Goal: Transaction & Acquisition: Purchase product/service

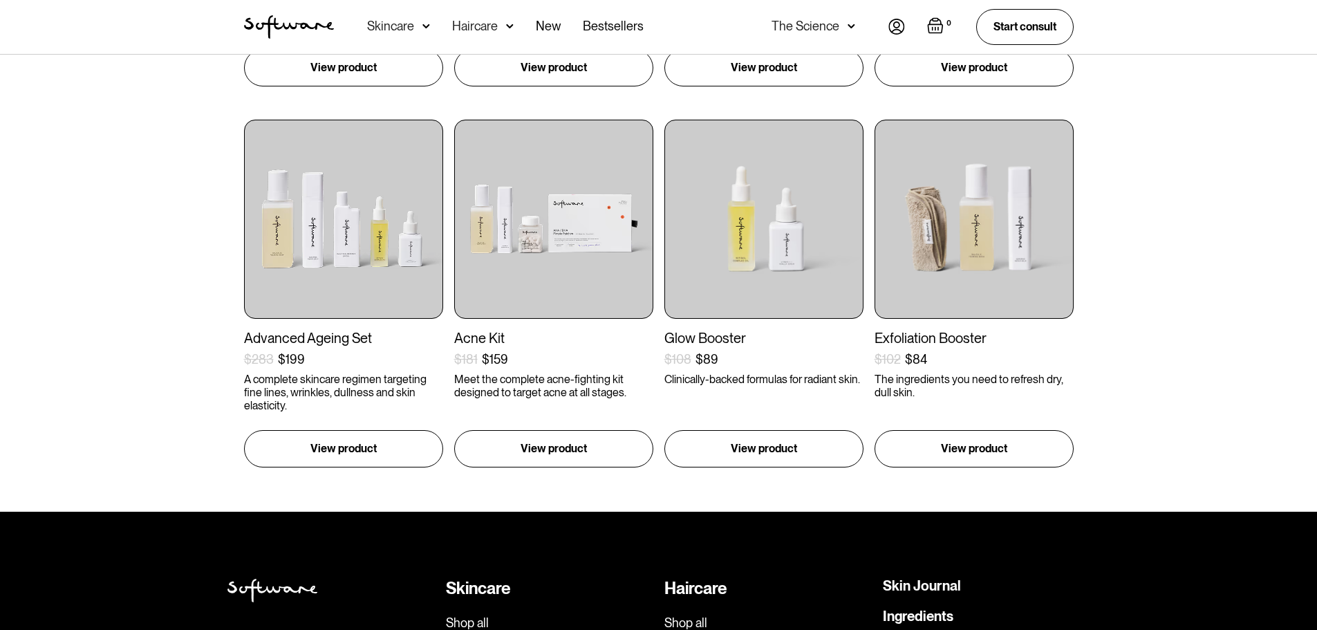
scroll to position [691, 0]
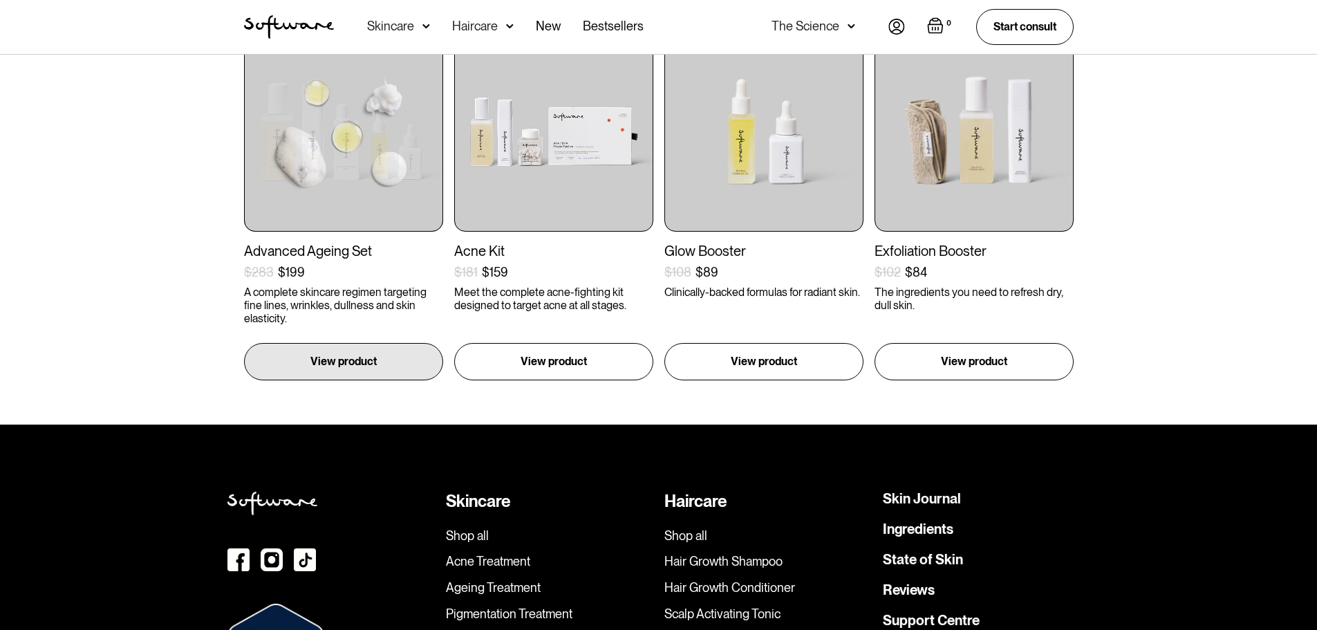
click at [326, 188] on img at bounding box center [343, 131] width 199 height 199
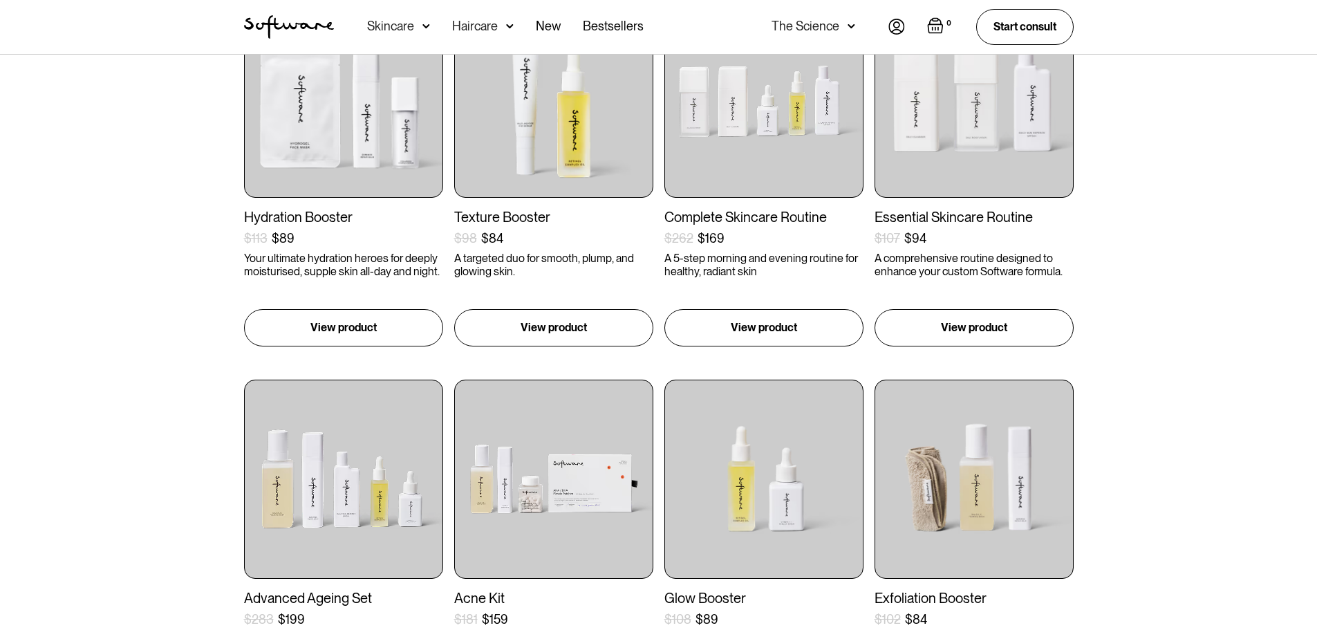
scroll to position [277, 0]
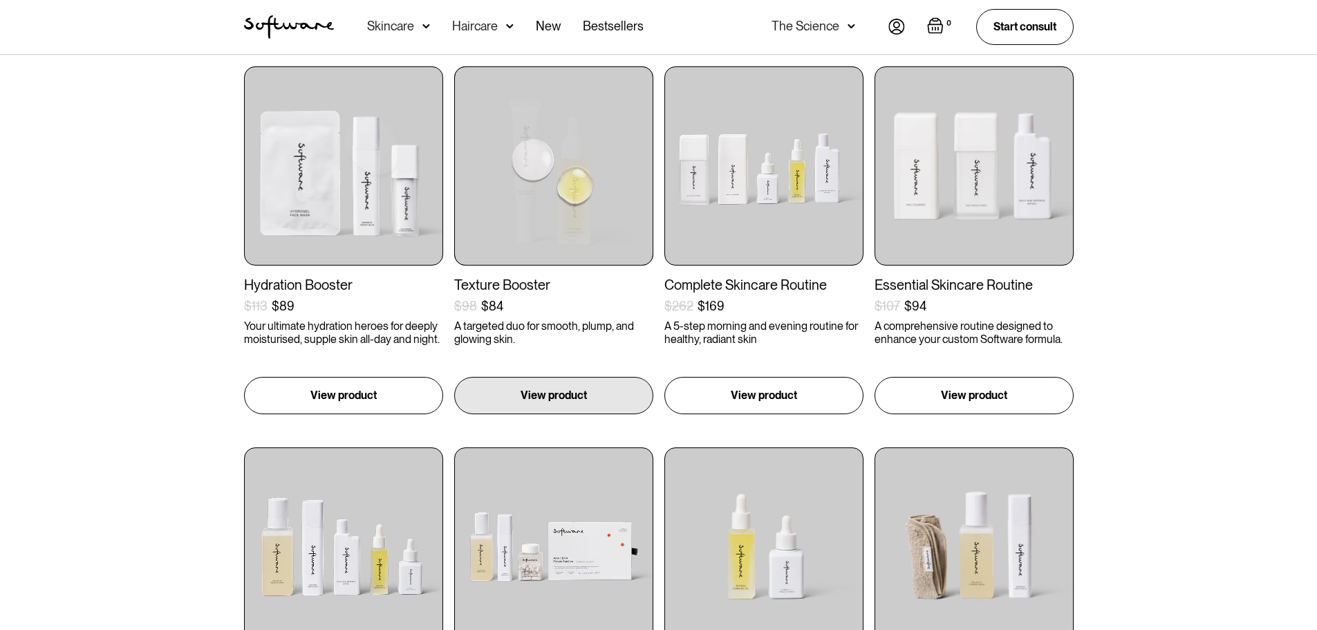
click at [521, 216] on img at bounding box center [553, 165] width 199 height 199
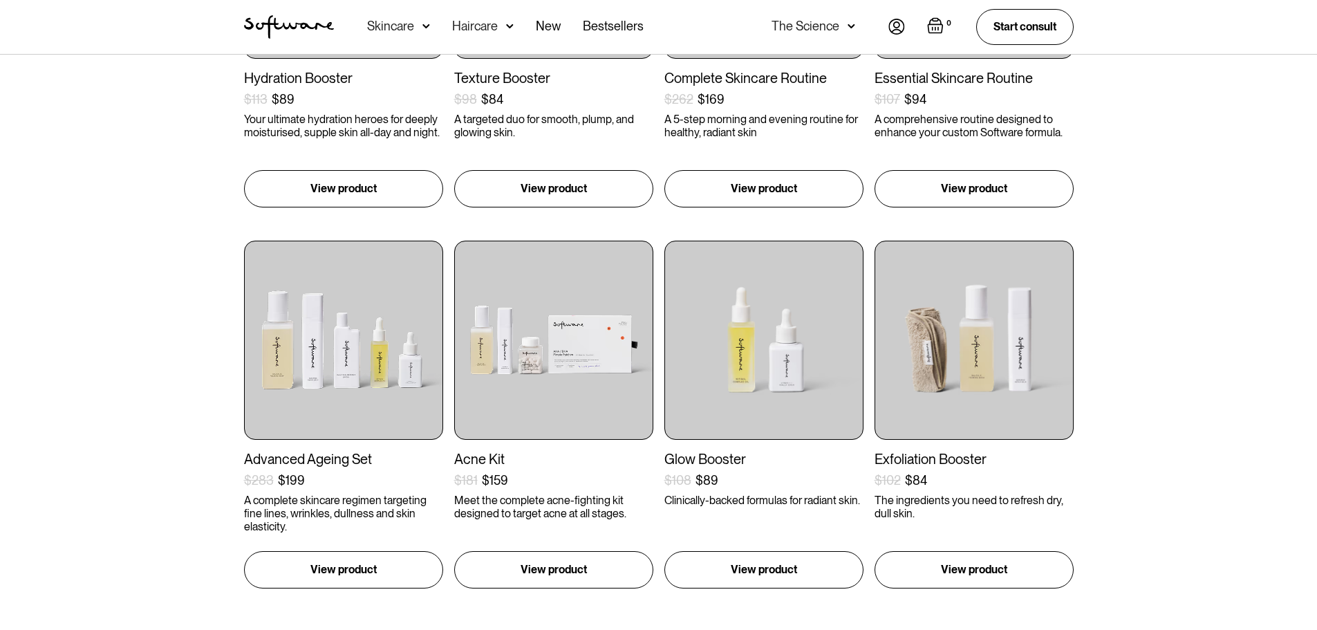
scroll to position [484, 0]
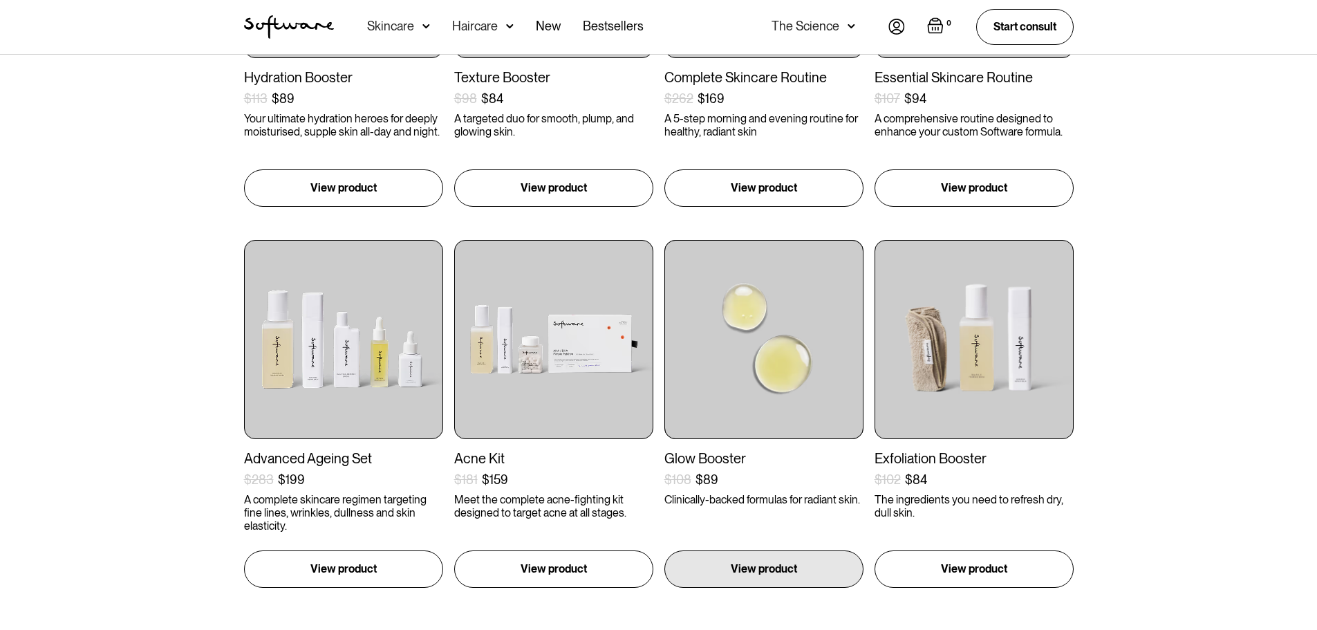
click at [750, 396] on img at bounding box center [763, 339] width 199 height 199
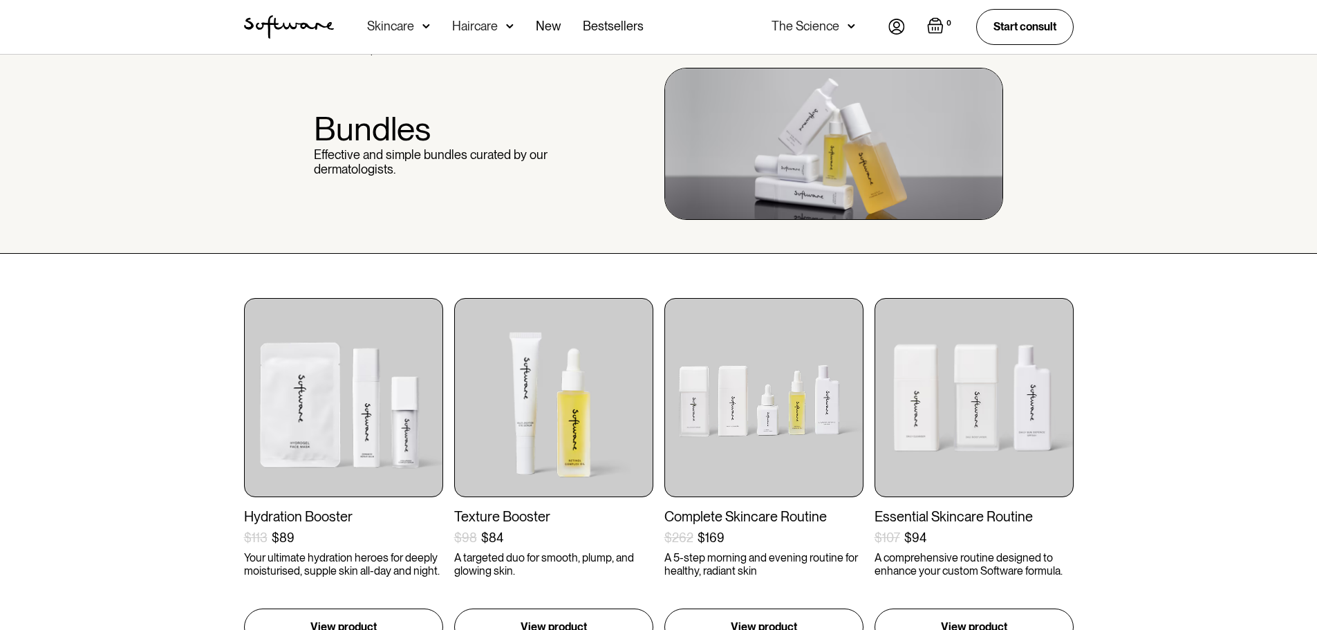
scroll to position [69, 0]
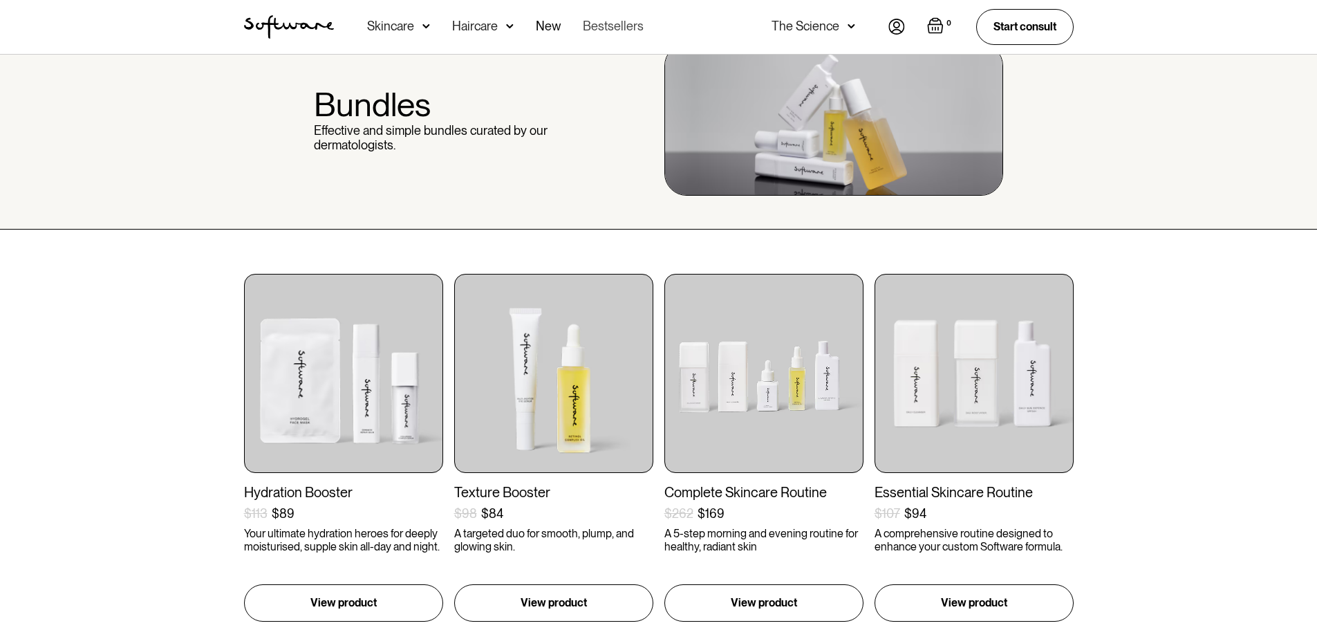
click at [599, 31] on link "Bestsellers" at bounding box center [613, 27] width 61 height 54
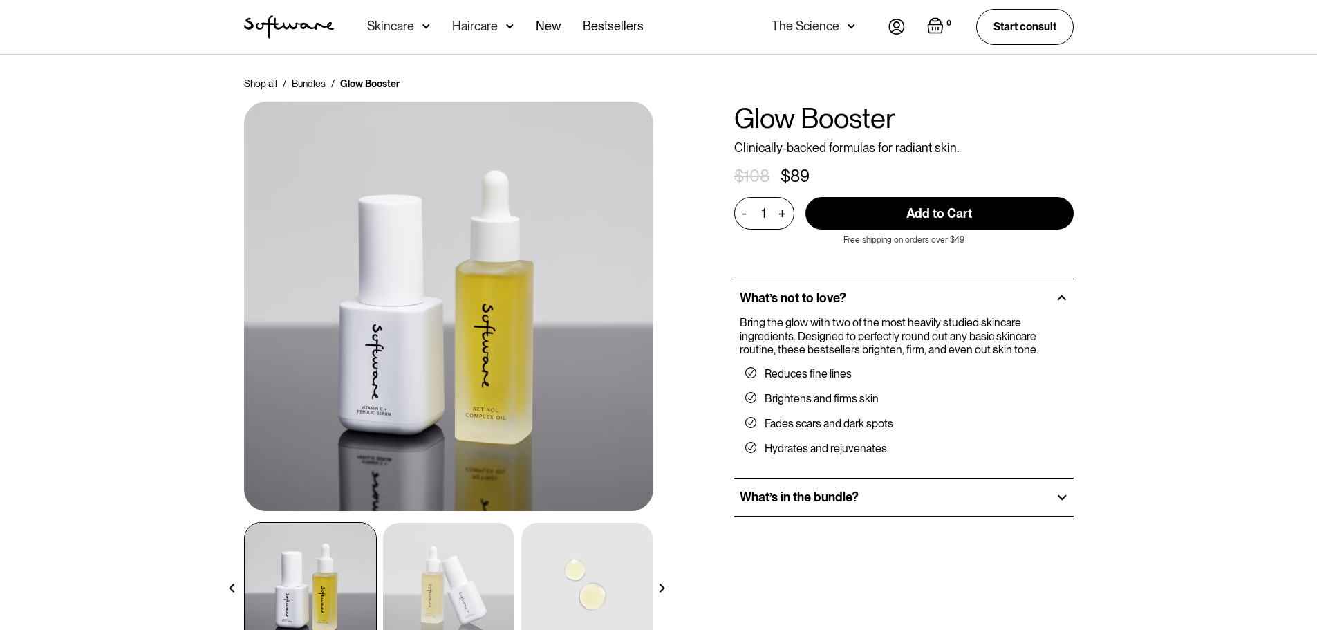
click at [782, 216] on div "+" at bounding box center [782, 213] width 15 height 16
type input "2"
click at [993, 211] on input "Add to Cart" at bounding box center [939, 213] width 268 height 32
type input "Add to Cart"
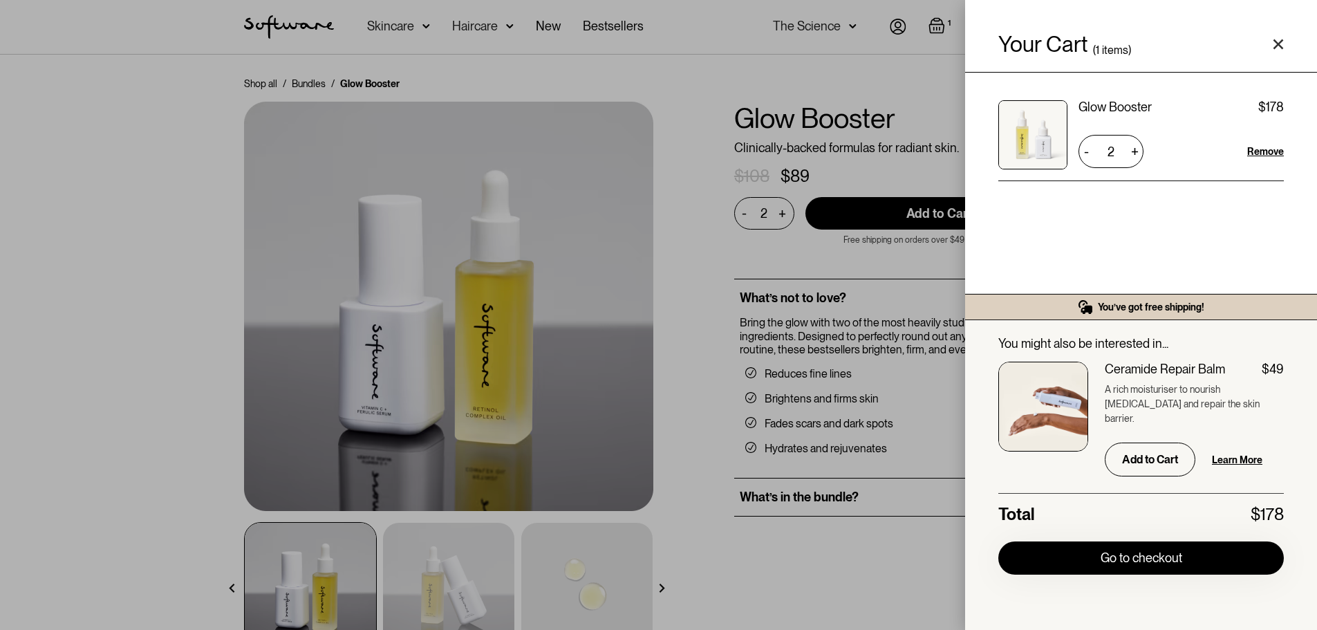
click at [1275, 42] on icon "Close cart" at bounding box center [1278, 44] width 11 height 11
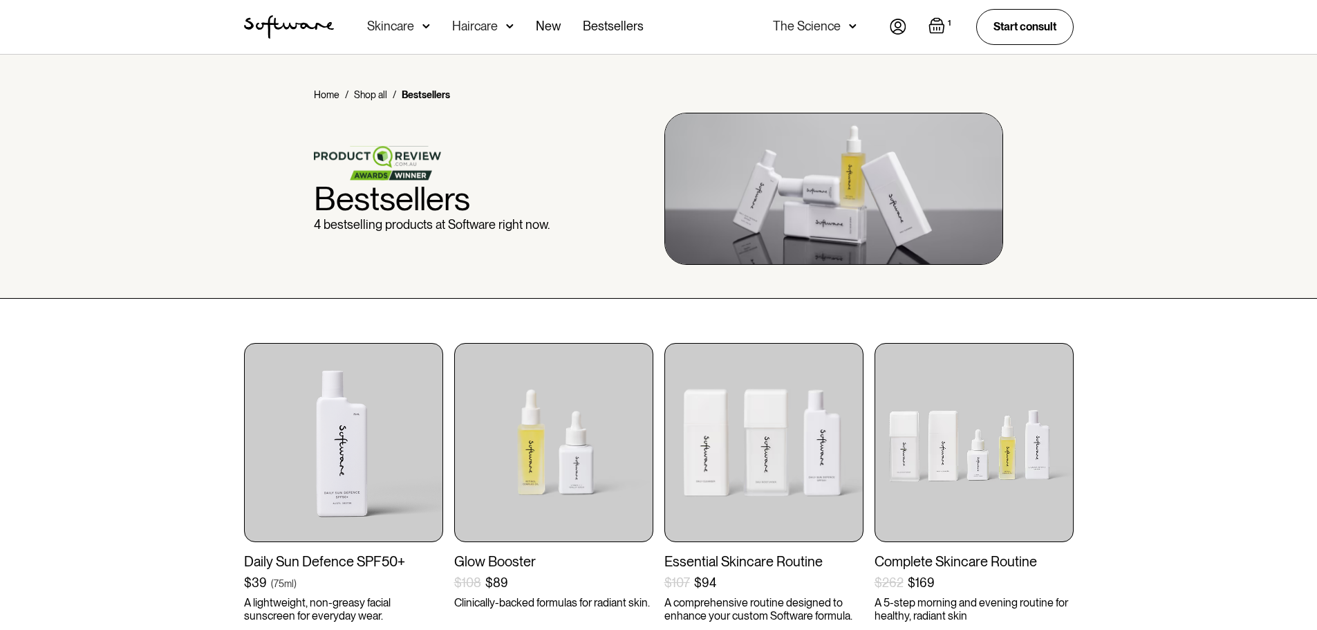
click at [398, 28] on div "Skincare" at bounding box center [390, 26] width 47 height 14
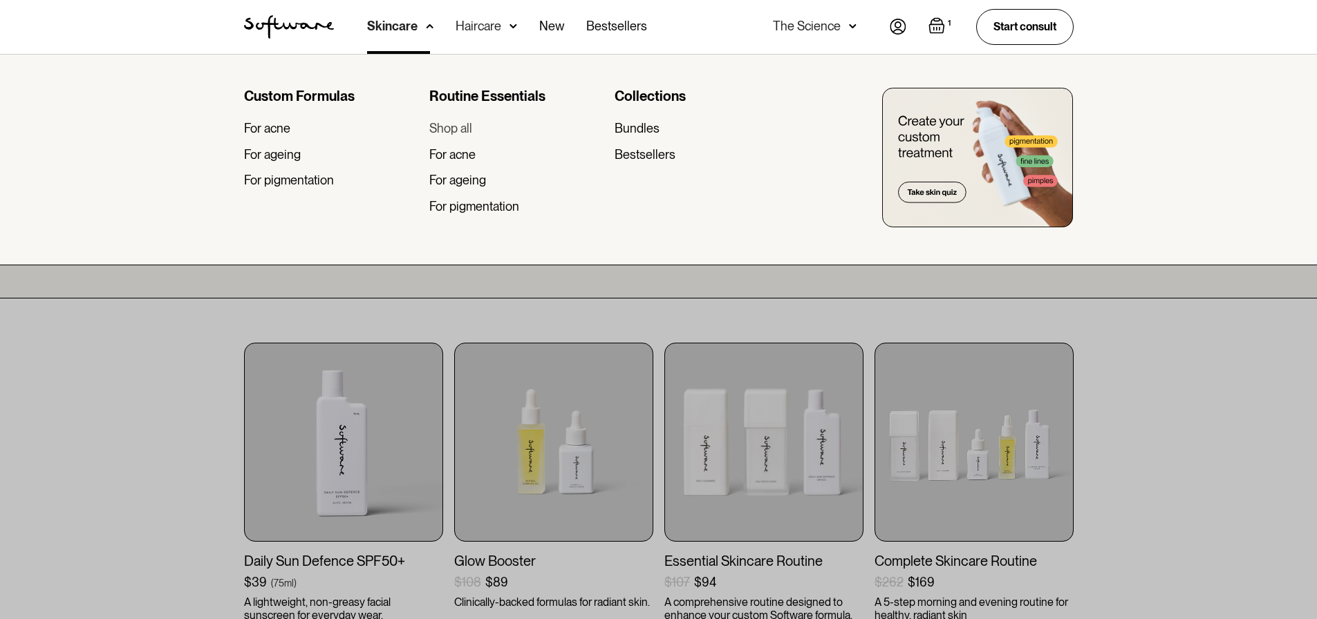
click at [445, 122] on div "Shop all" at bounding box center [450, 128] width 43 height 15
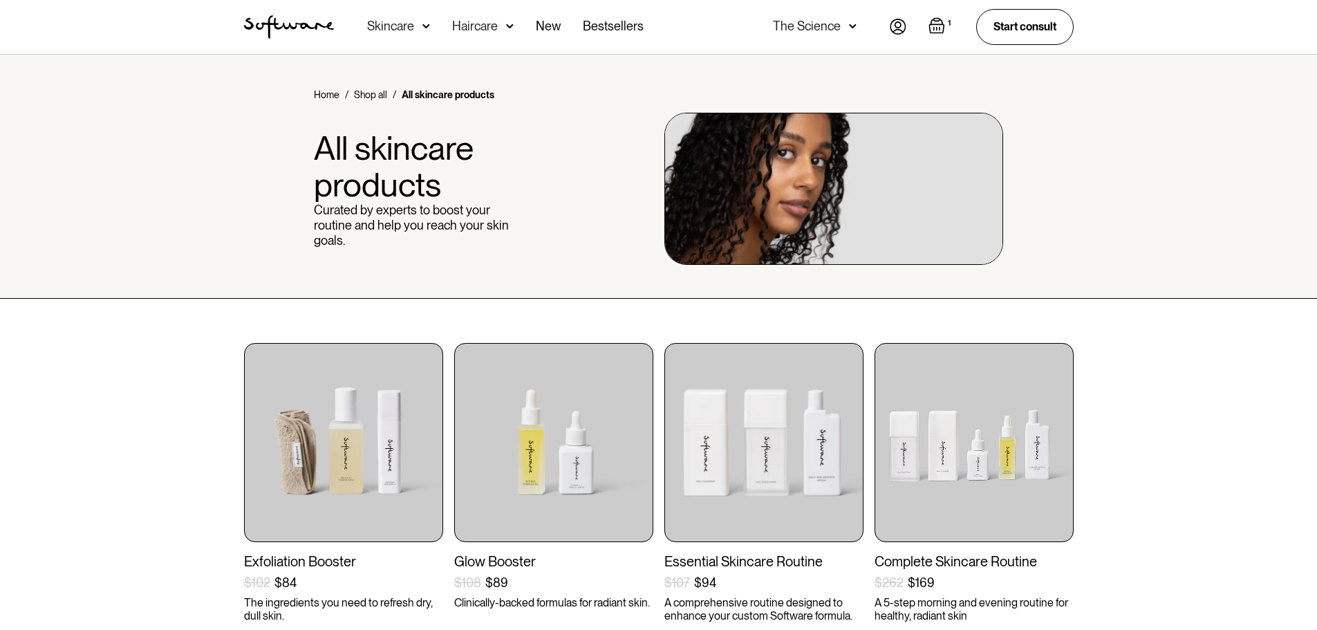
click at [408, 26] on div "Skincare" at bounding box center [390, 26] width 47 height 14
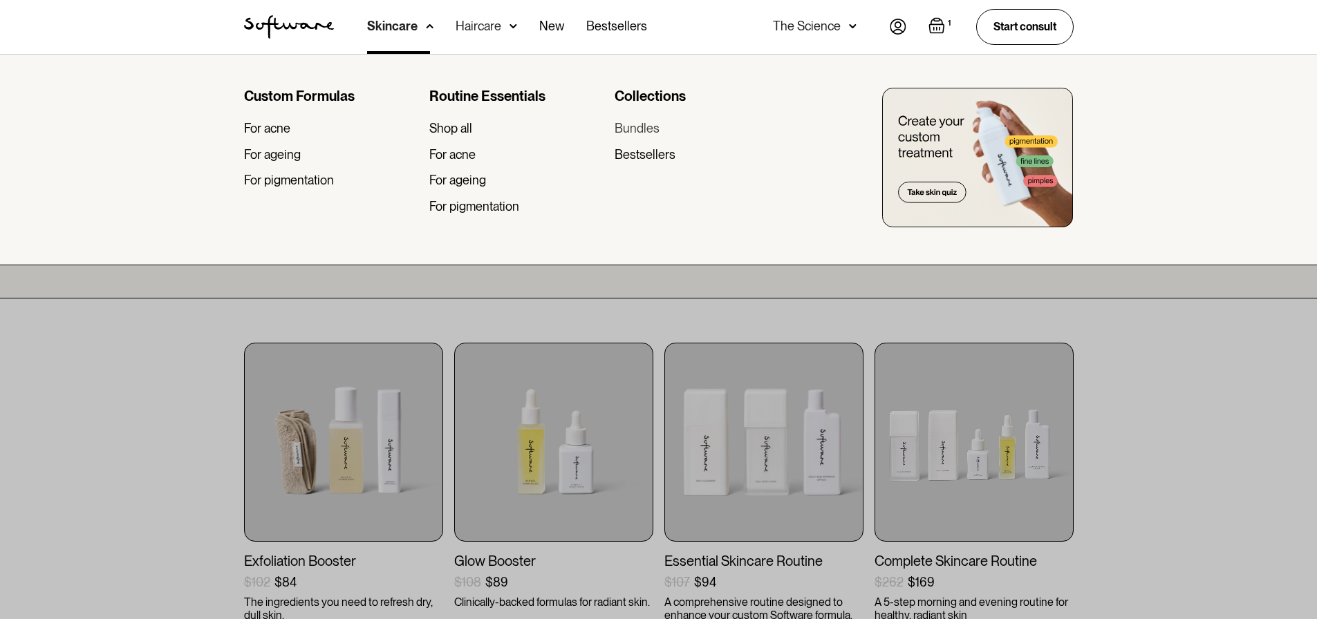
drag, startPoint x: 614, startPoint y: 124, endPoint x: 638, endPoint y: 129, distance: 24.7
click at [615, 124] on div "Custom Formulas For acne For ageing For pigmentation Routine Essentials Shop al…" at bounding box center [516, 156] width 545 height 137
click at [639, 128] on div "Bundles" at bounding box center [637, 128] width 45 height 15
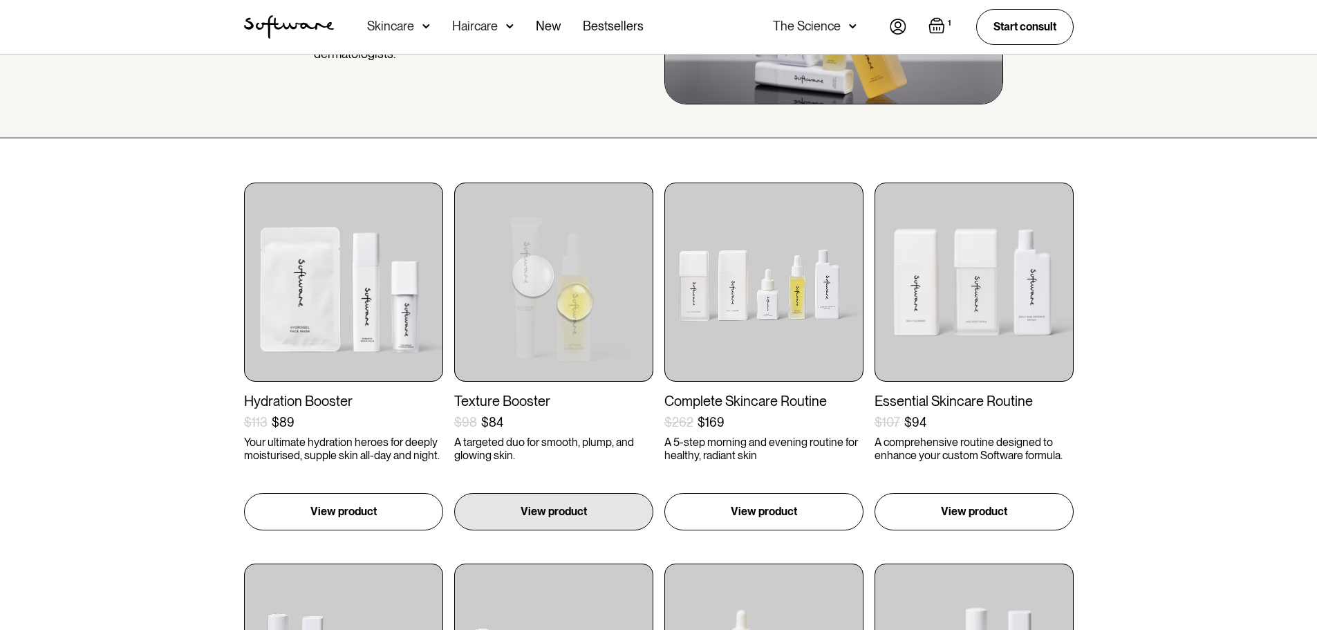
scroll to position [207, 0]
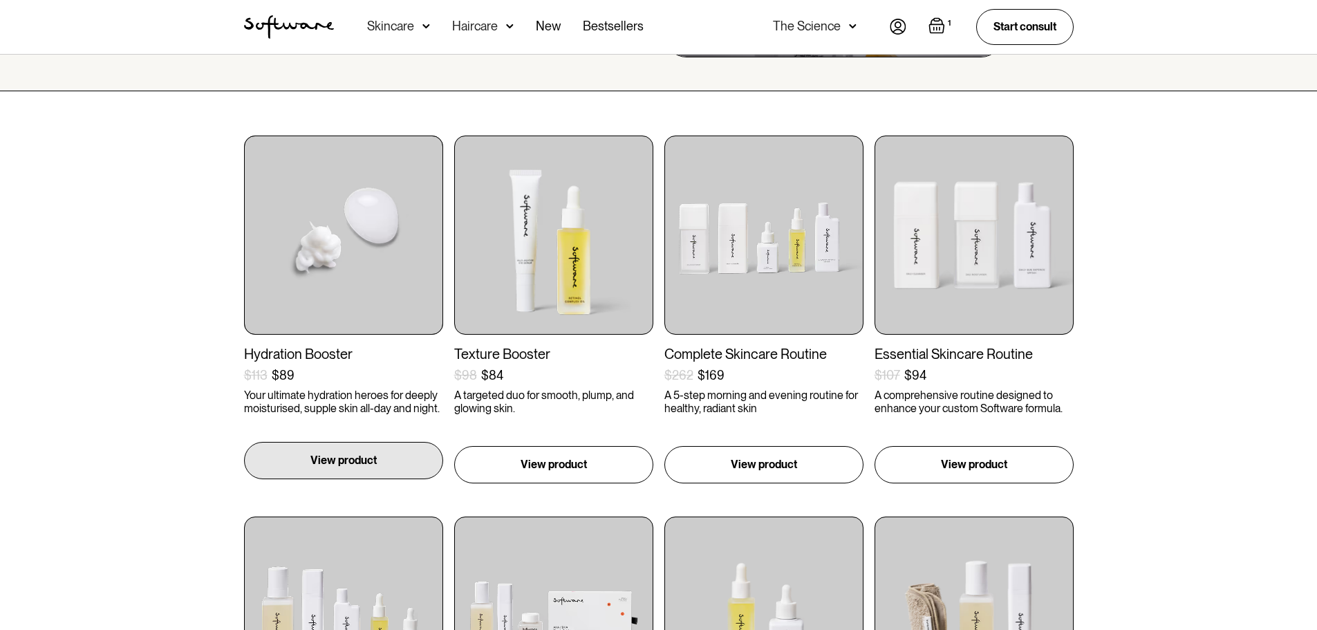
click at [348, 462] on p "View product" at bounding box center [343, 460] width 66 height 17
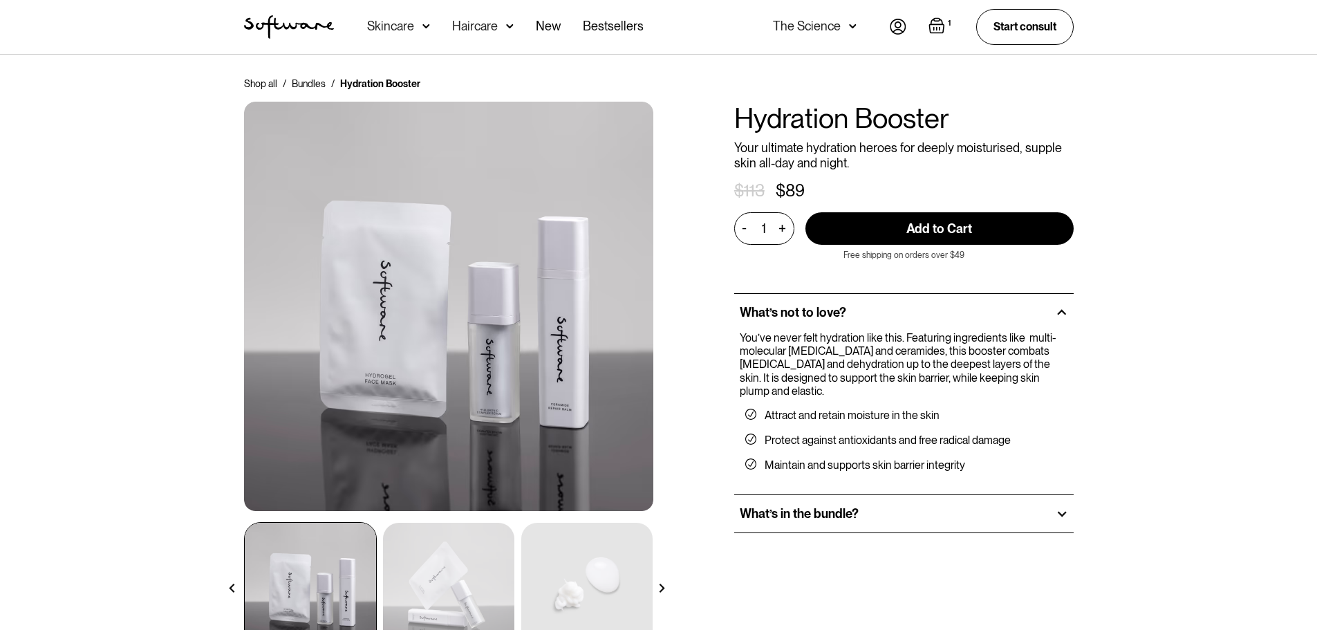
click at [786, 230] on div "+" at bounding box center [782, 229] width 15 height 16
type input "2"
click at [951, 231] on input "Add to Cart" at bounding box center [939, 228] width 268 height 32
type input "Add to Cart"
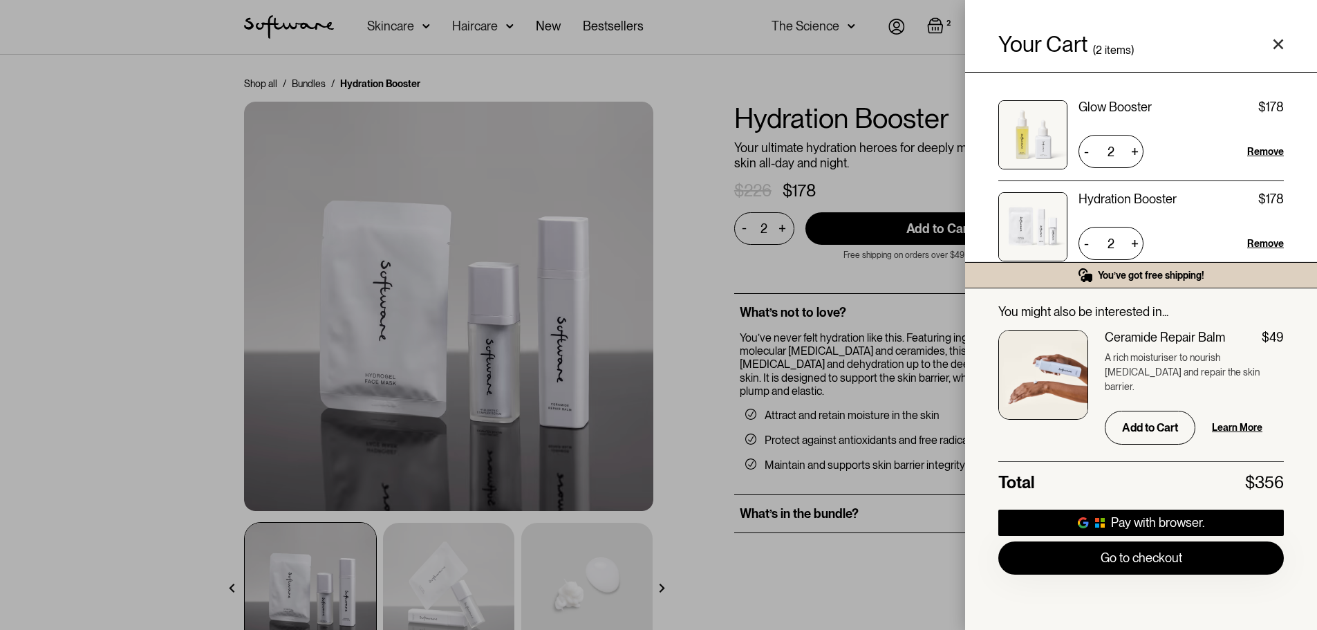
click at [1282, 42] on icon "Close cart" at bounding box center [1278, 44] width 11 height 11
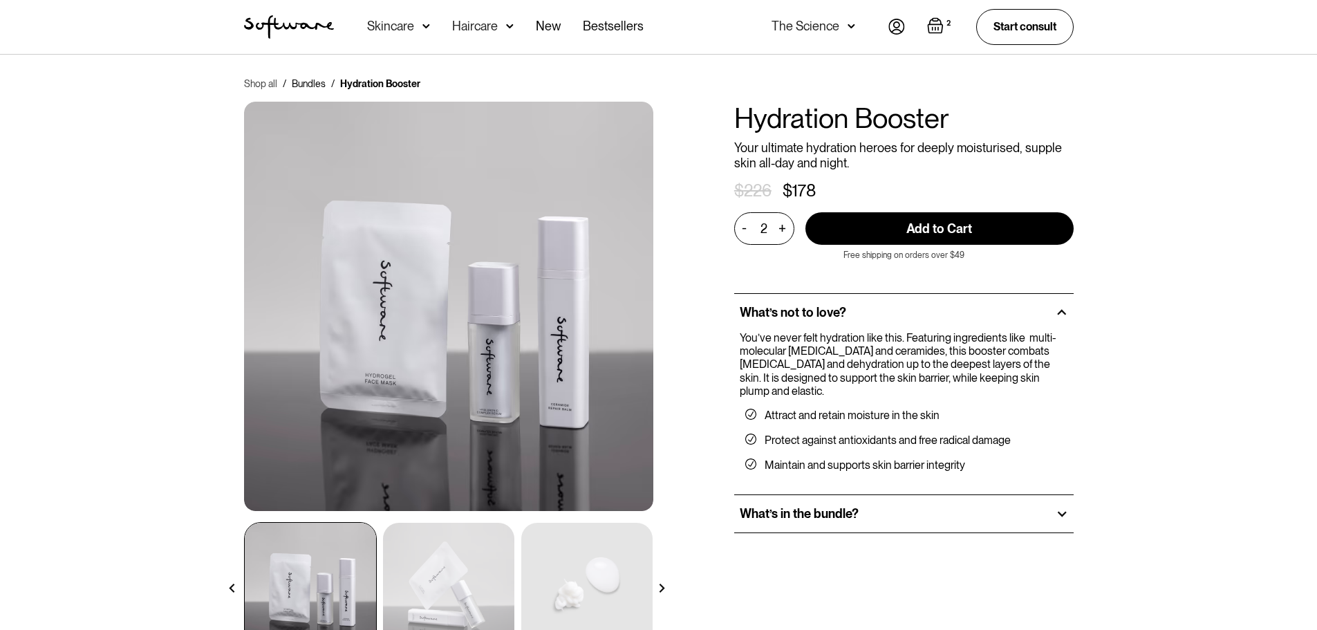
click at [265, 82] on link "Shop all" at bounding box center [260, 84] width 33 height 14
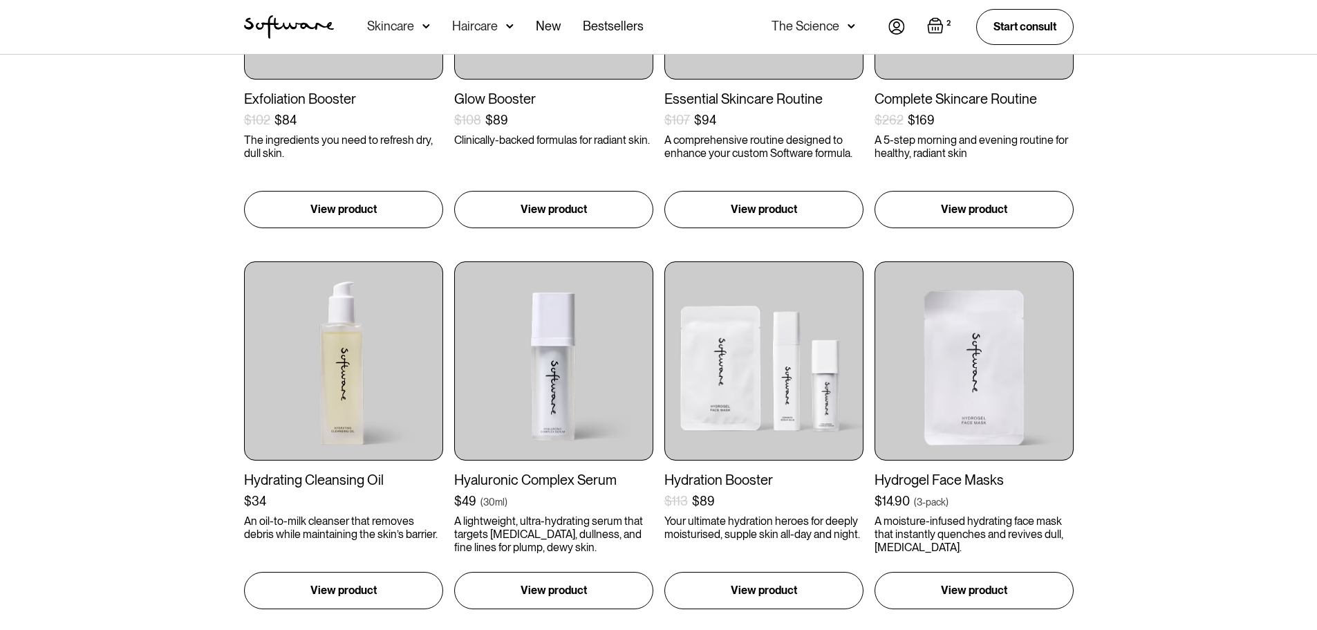
scroll to position [484, 0]
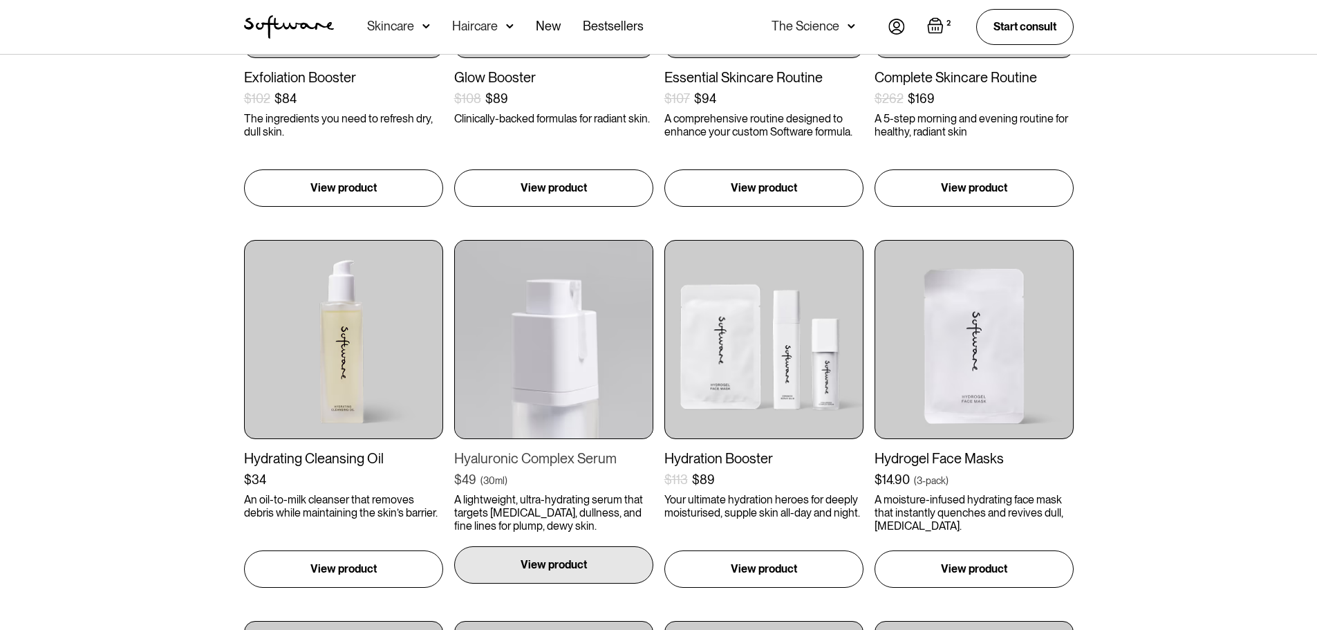
click at [545, 555] on div "View product" at bounding box center [553, 564] width 199 height 37
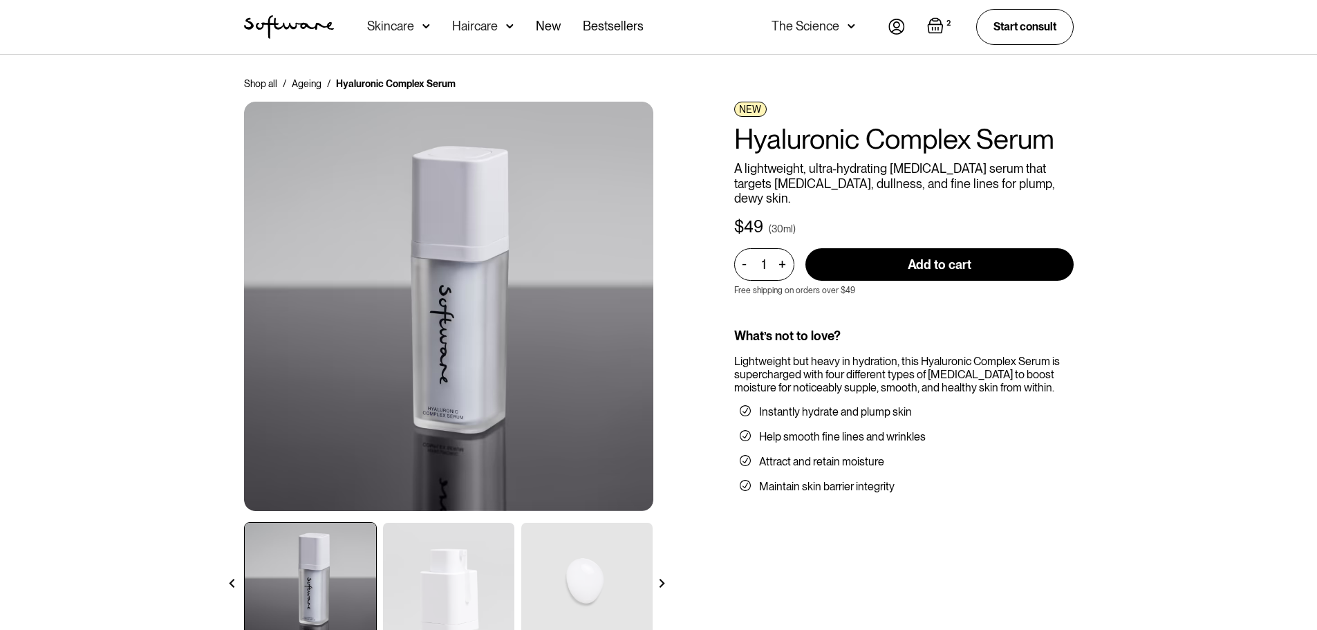
click at [784, 256] on div "+" at bounding box center [782, 264] width 15 height 16
type input "2"
click at [930, 248] on input "Add to cart" at bounding box center [939, 264] width 268 height 32
type input "Add to cart"
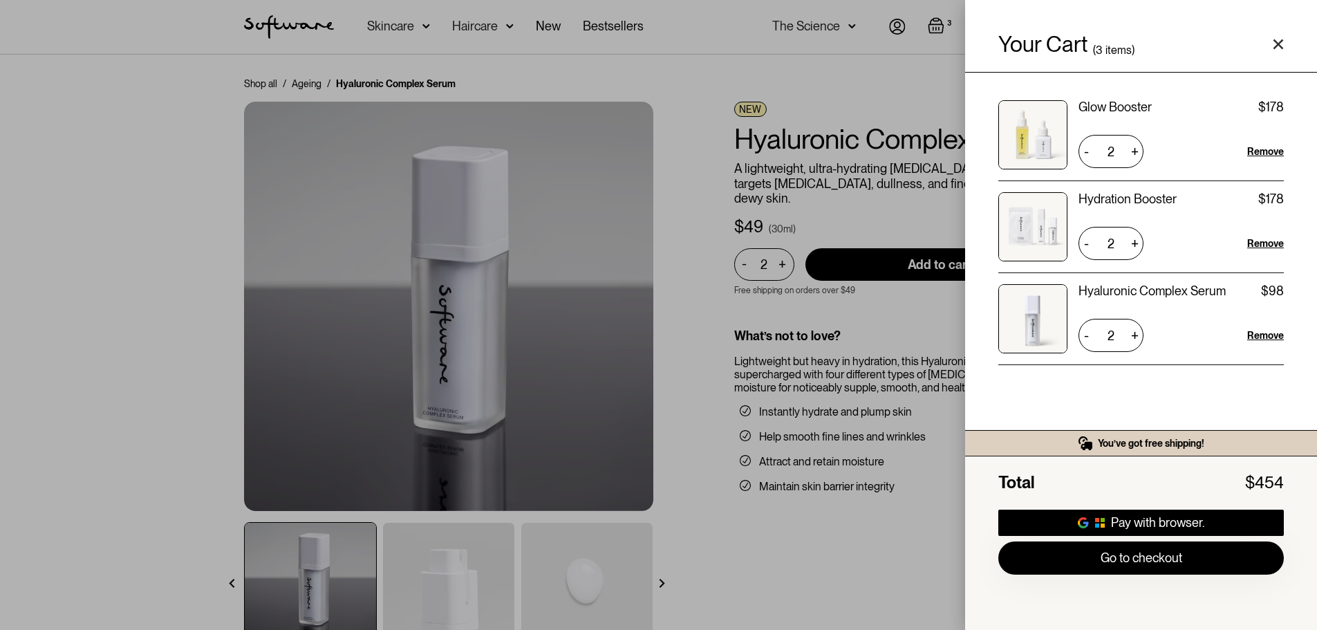
click at [1284, 44] on div "Your Cart ( 3 items)" at bounding box center [1141, 36] width 352 height 73
click at [1278, 46] on icon "Close cart" at bounding box center [1278, 44] width 11 height 11
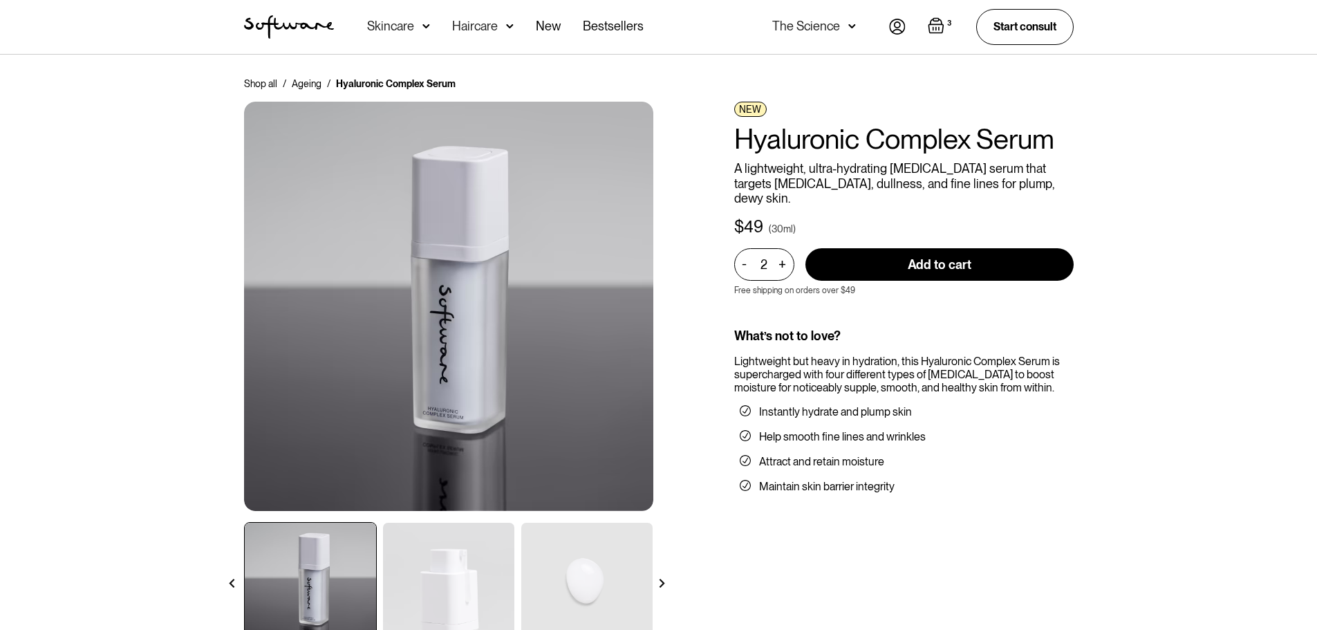
click at [382, 26] on div "Skincare" at bounding box center [390, 26] width 47 height 14
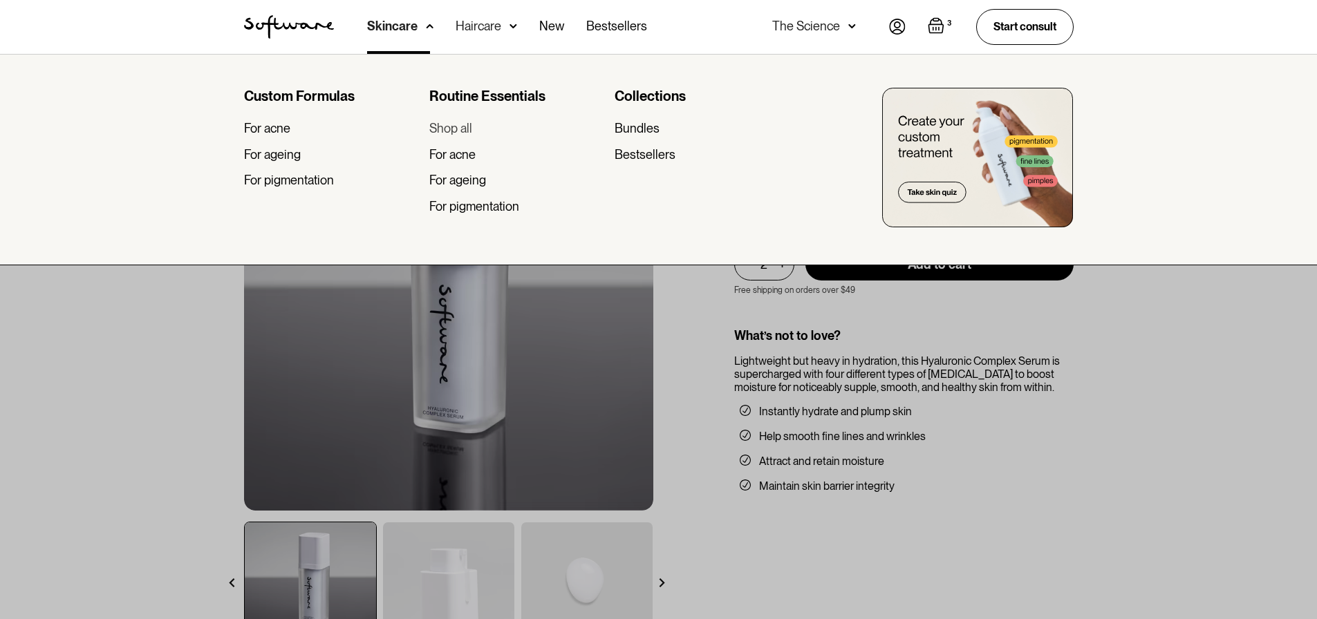
click at [472, 125] on div "Shop all" at bounding box center [450, 128] width 43 height 15
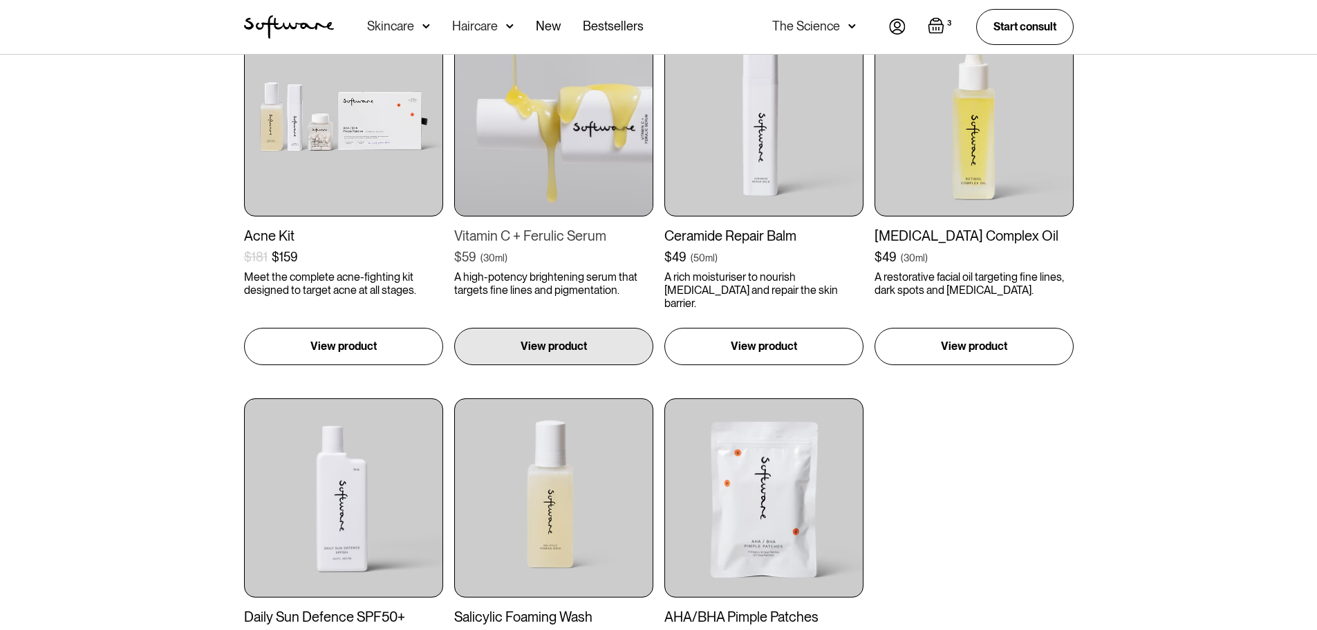
scroll to position [1590, 0]
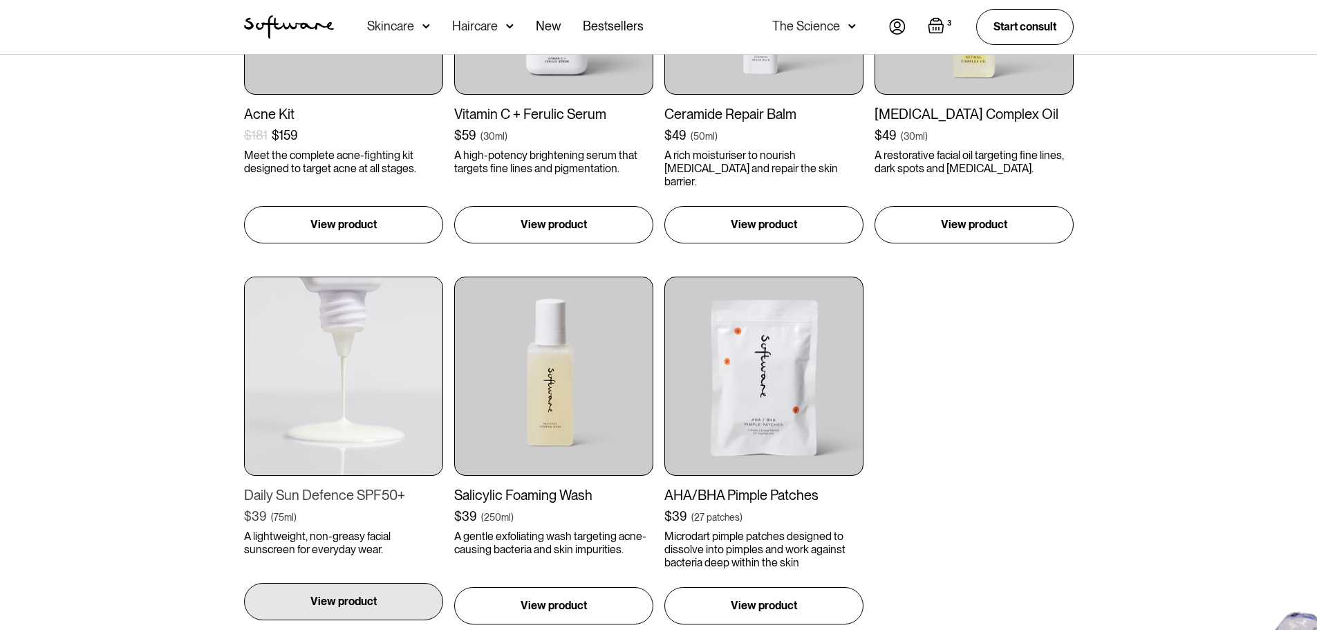
click at [368, 595] on p "View product" at bounding box center [343, 601] width 66 height 17
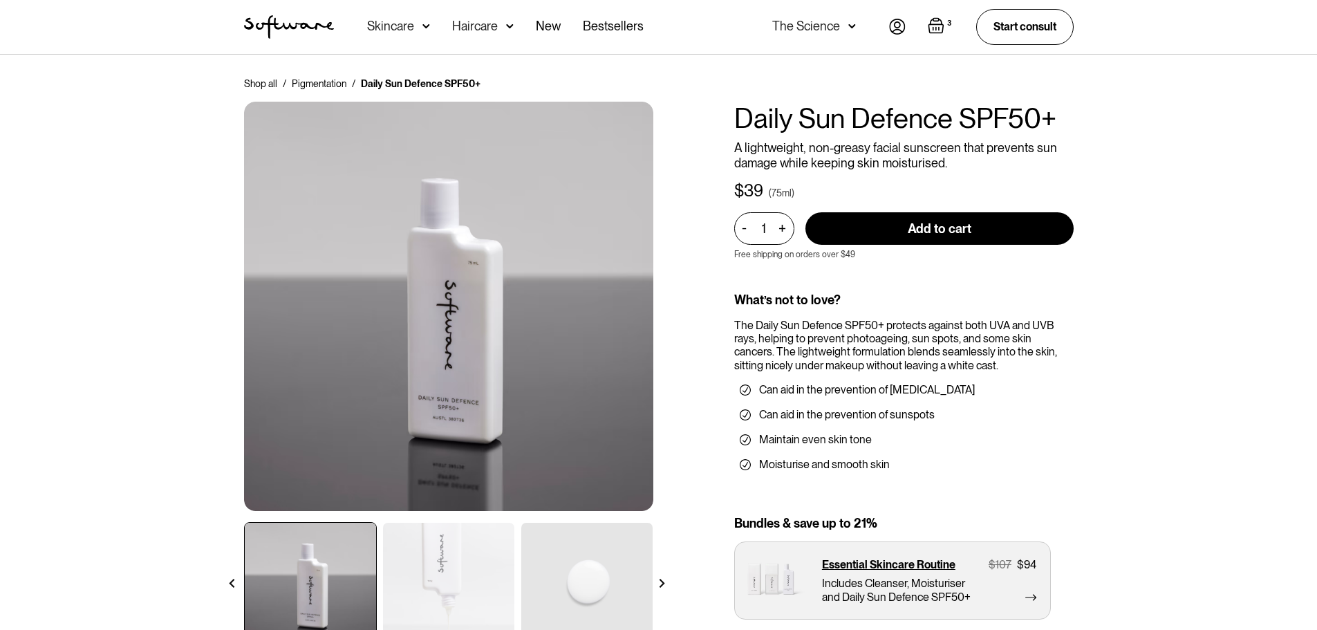
click at [890, 230] on input "Add to cart" at bounding box center [939, 228] width 268 height 32
type input "Add to cart"
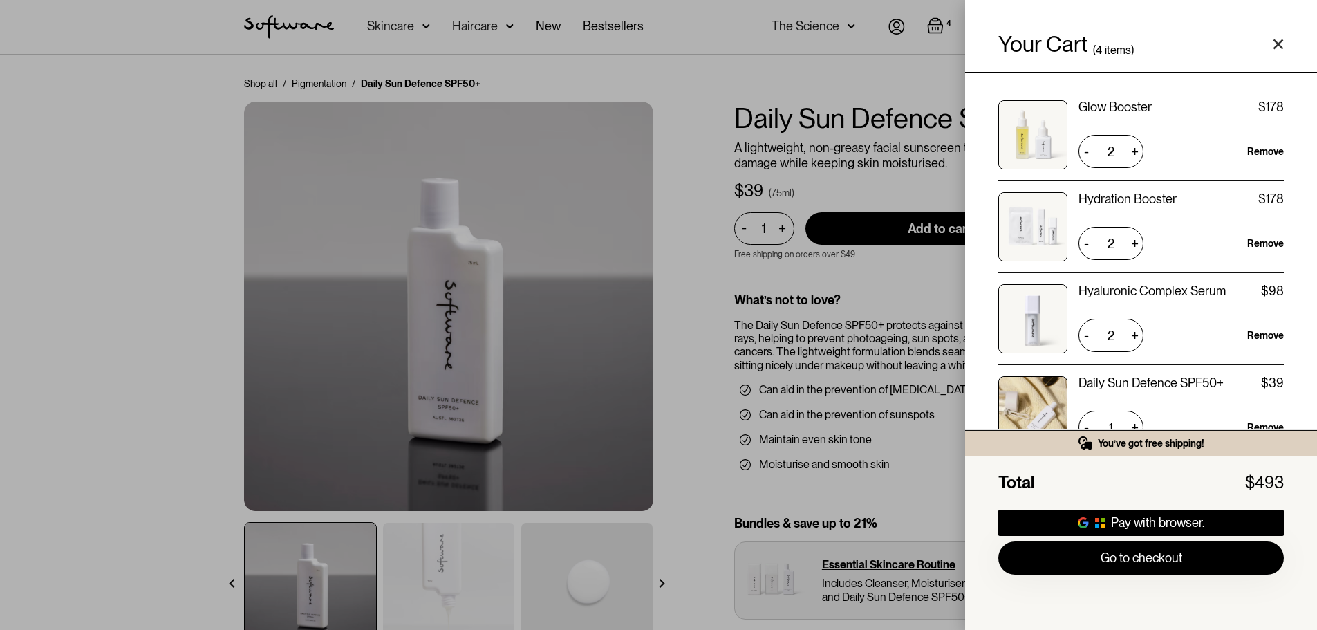
click at [1278, 42] on icon "Close cart" at bounding box center [1278, 44] width 11 height 11
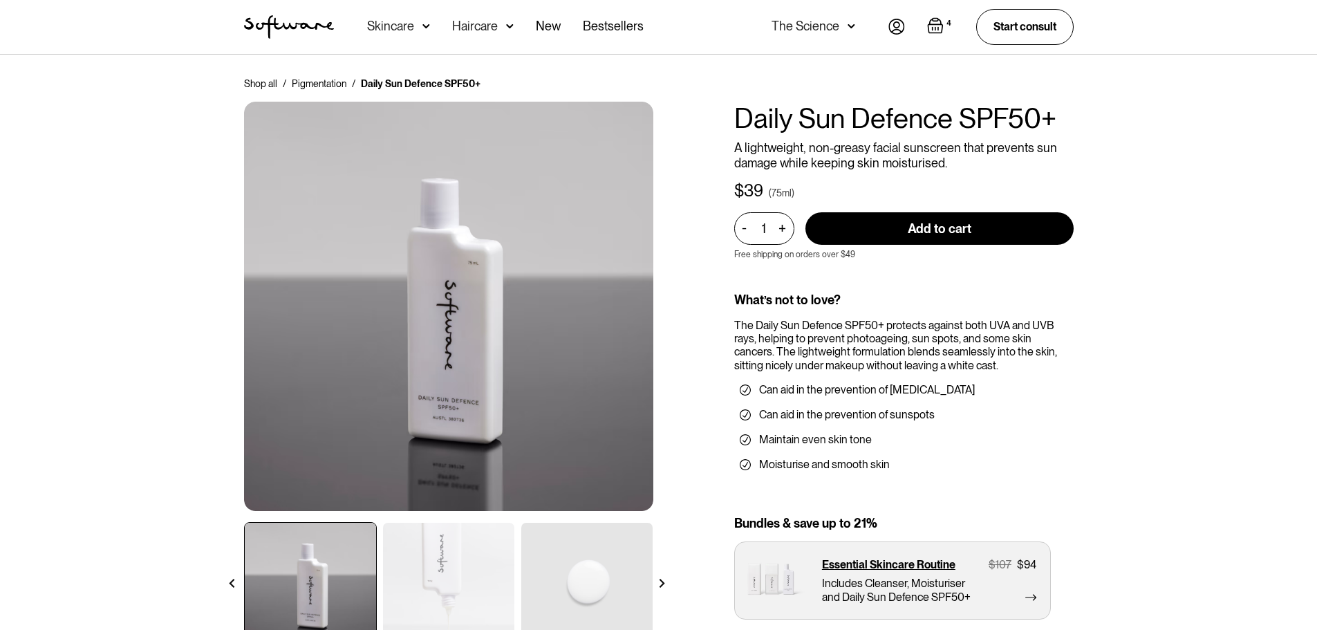
click at [414, 28] on div "Haircare" at bounding box center [390, 26] width 47 height 14
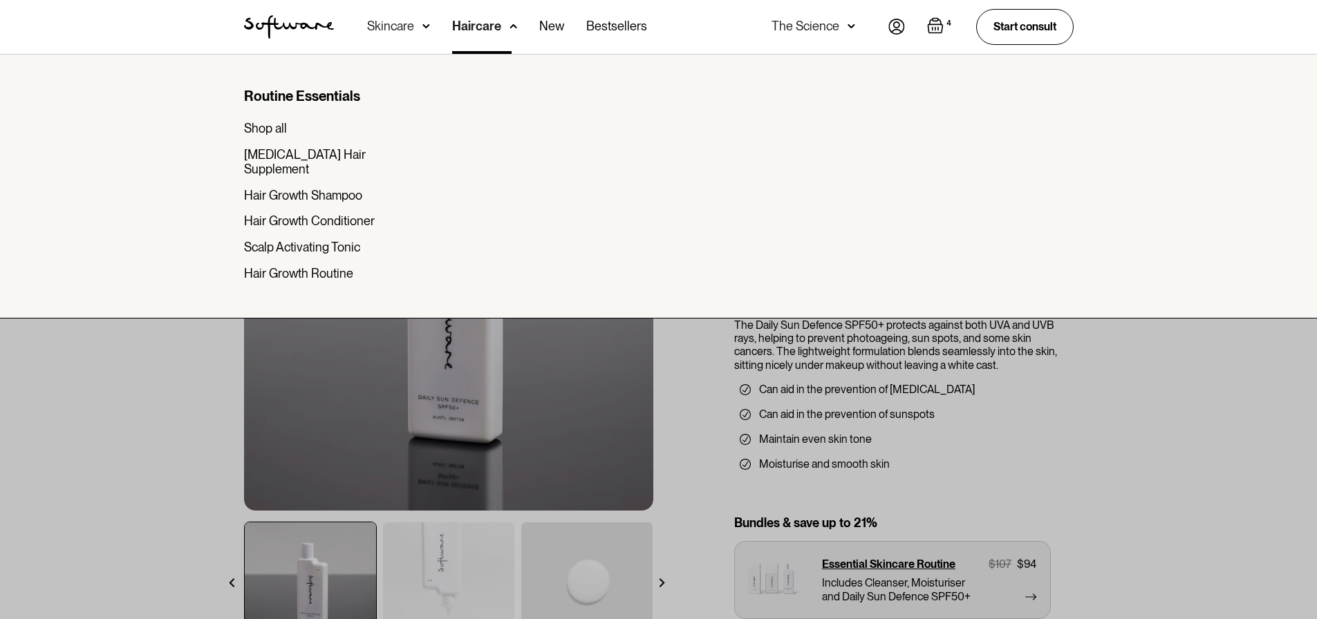
click at [396, 29] on div "Skincare" at bounding box center [390, 26] width 47 height 14
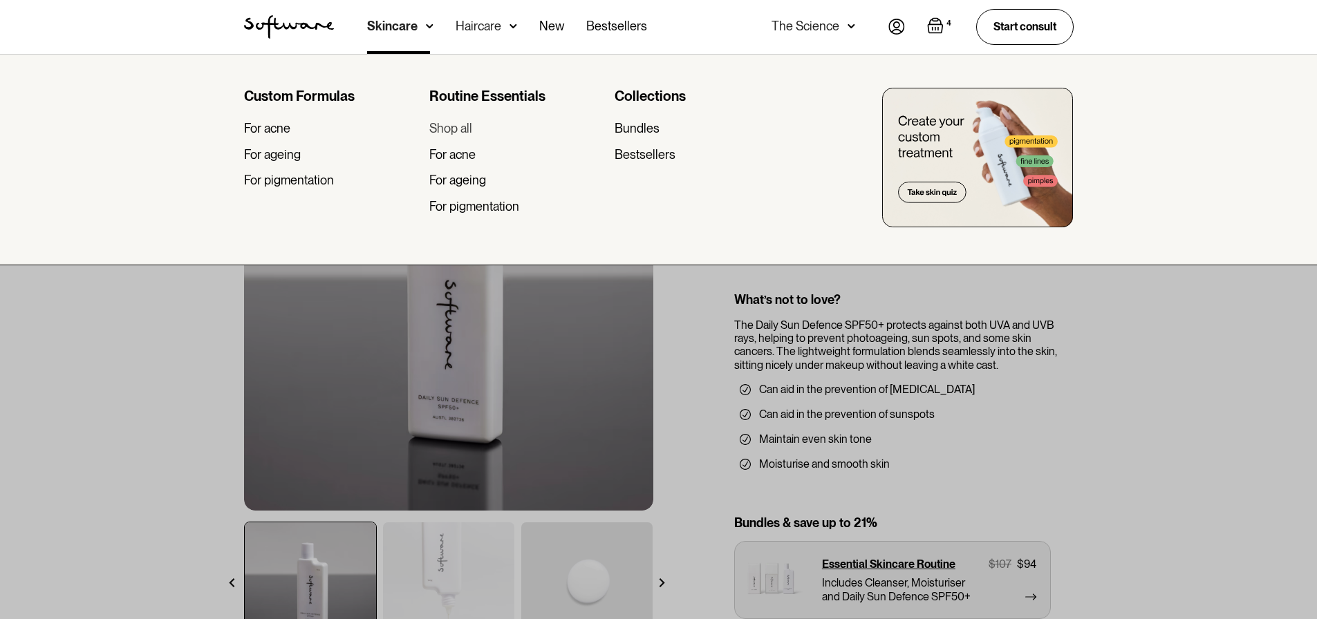
click at [460, 130] on div "Shop all" at bounding box center [450, 128] width 43 height 15
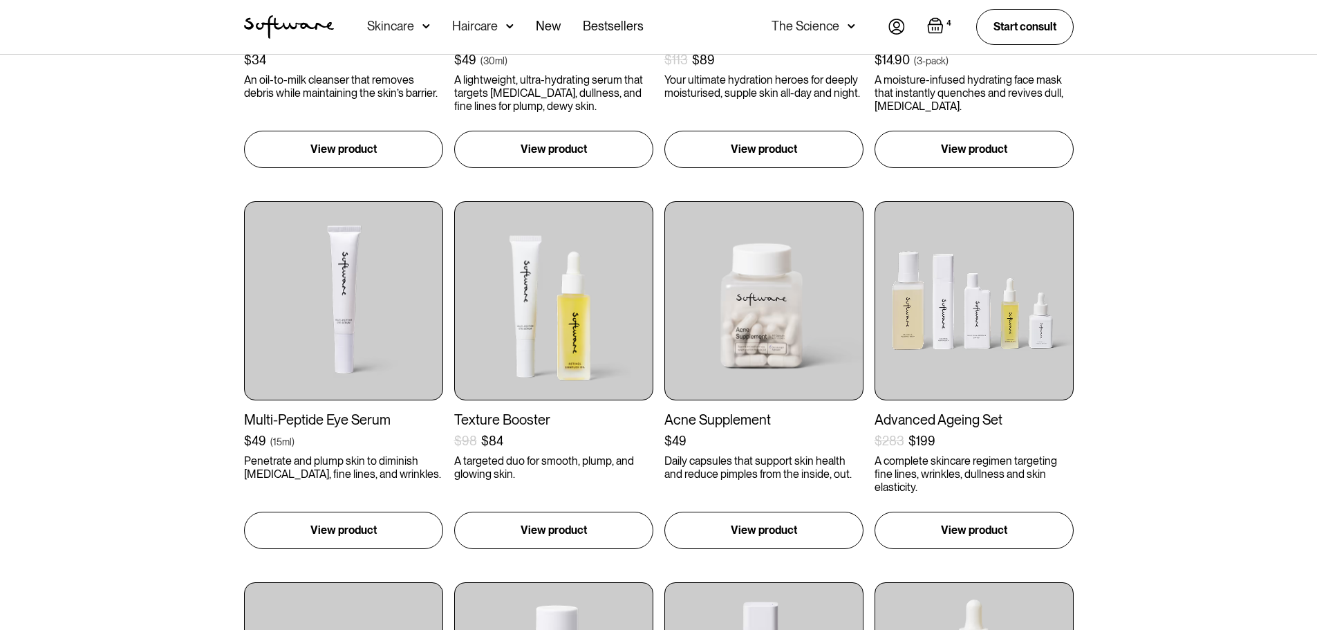
scroll to position [622, 0]
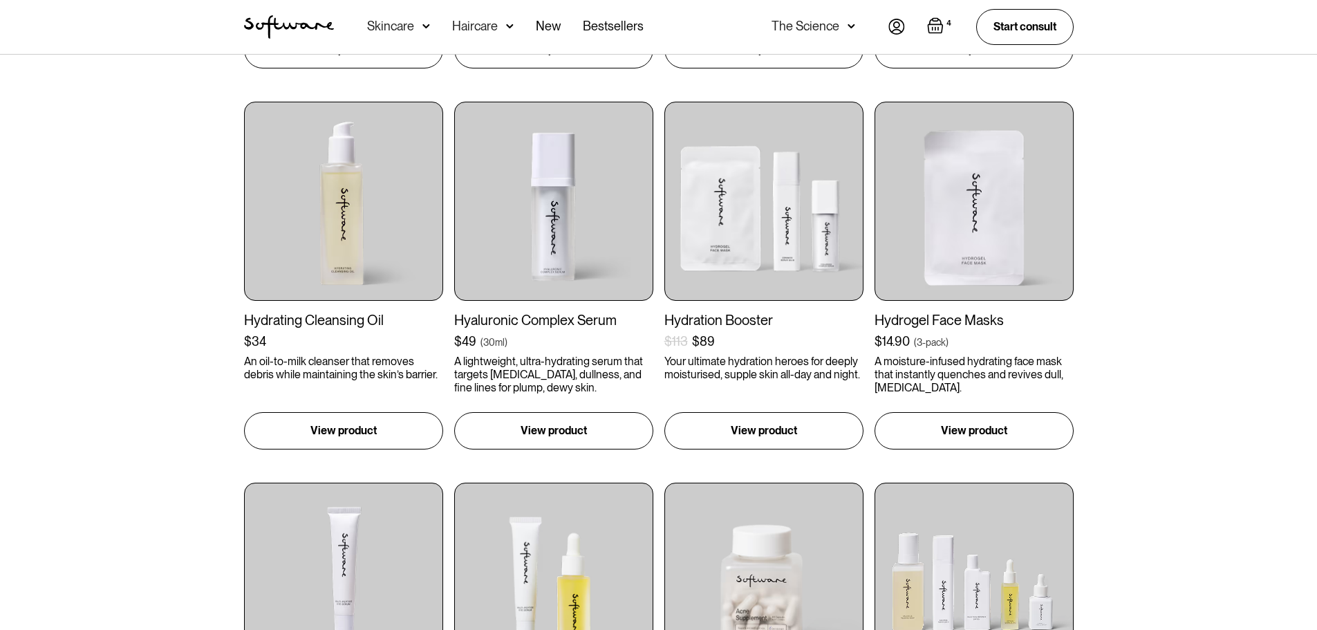
click at [928, 25] on img "Open cart containing 4 items" at bounding box center [935, 25] width 17 height 17
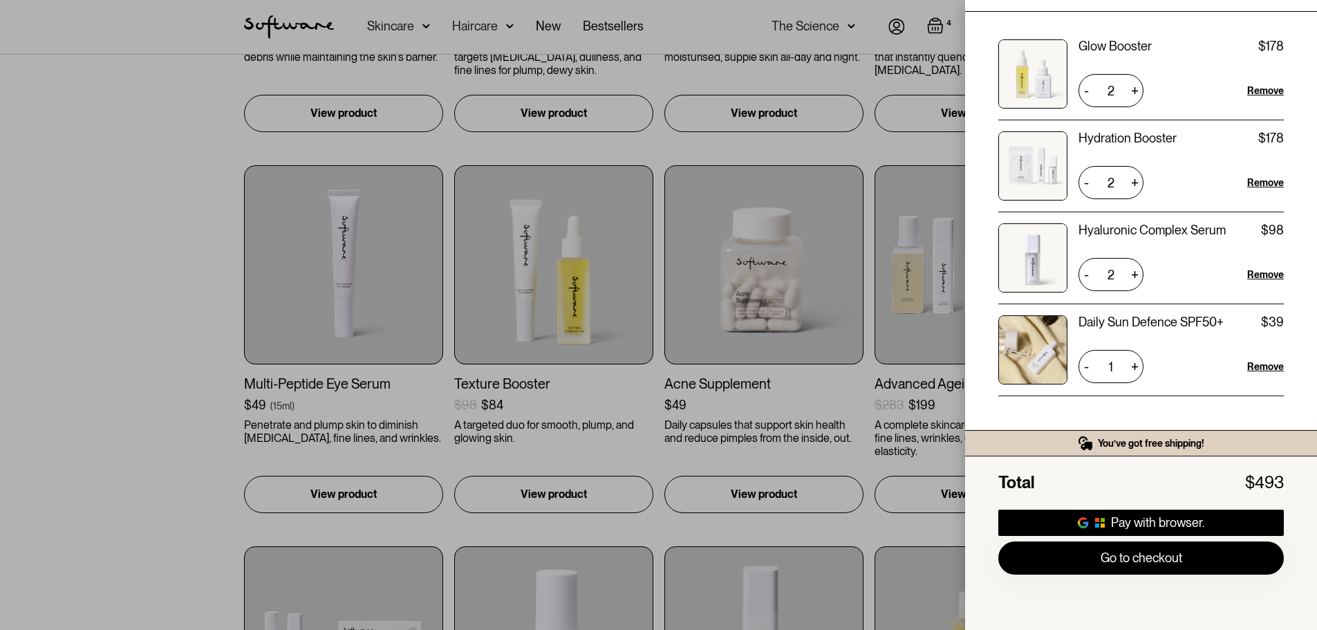
scroll to position [968, 0]
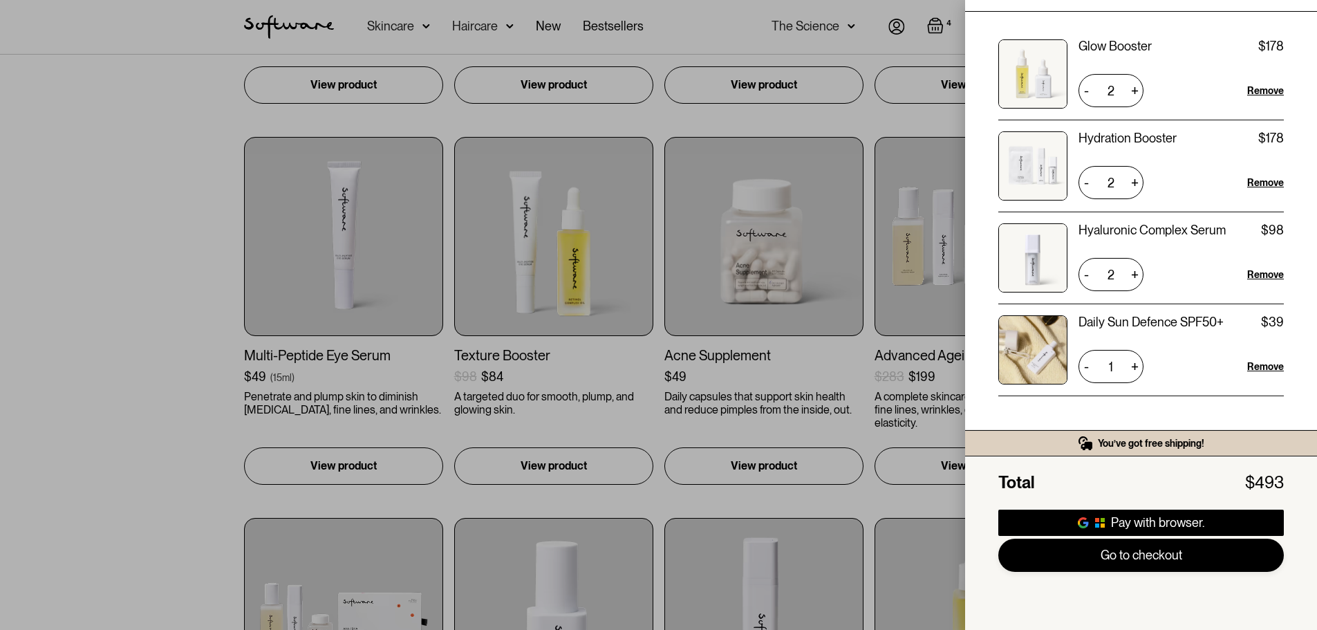
click at [1135, 554] on link "Go to checkout" at bounding box center [1141, 555] width 286 height 33
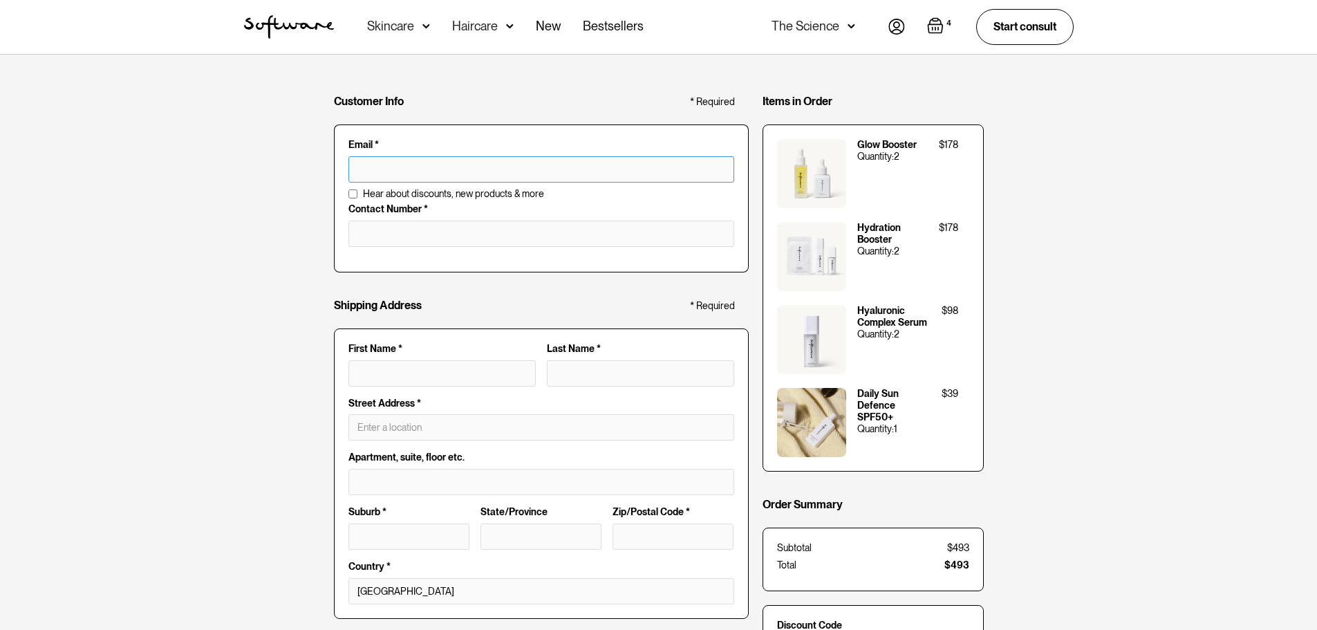
click at [447, 166] on input "text" at bounding box center [541, 169] width 386 height 26
type input "[EMAIL_ADDRESS][DOMAIN_NAME]"
click at [451, 233] on input "tel" at bounding box center [541, 234] width 386 height 26
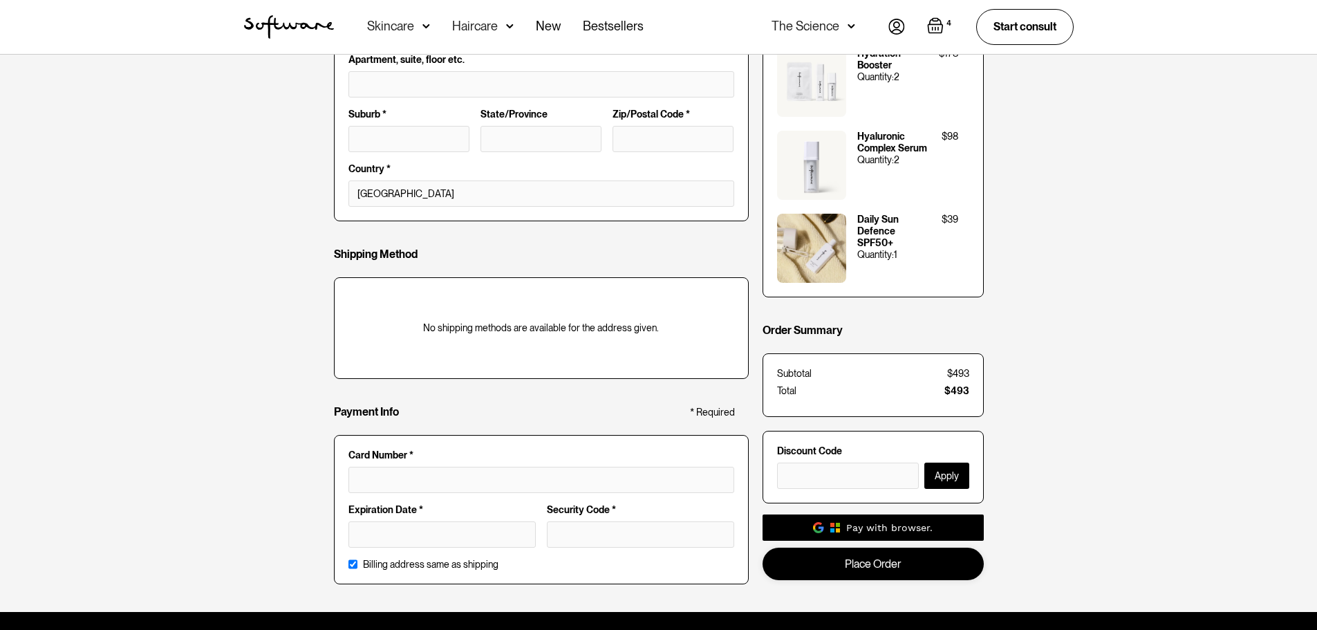
scroll to position [415, 0]
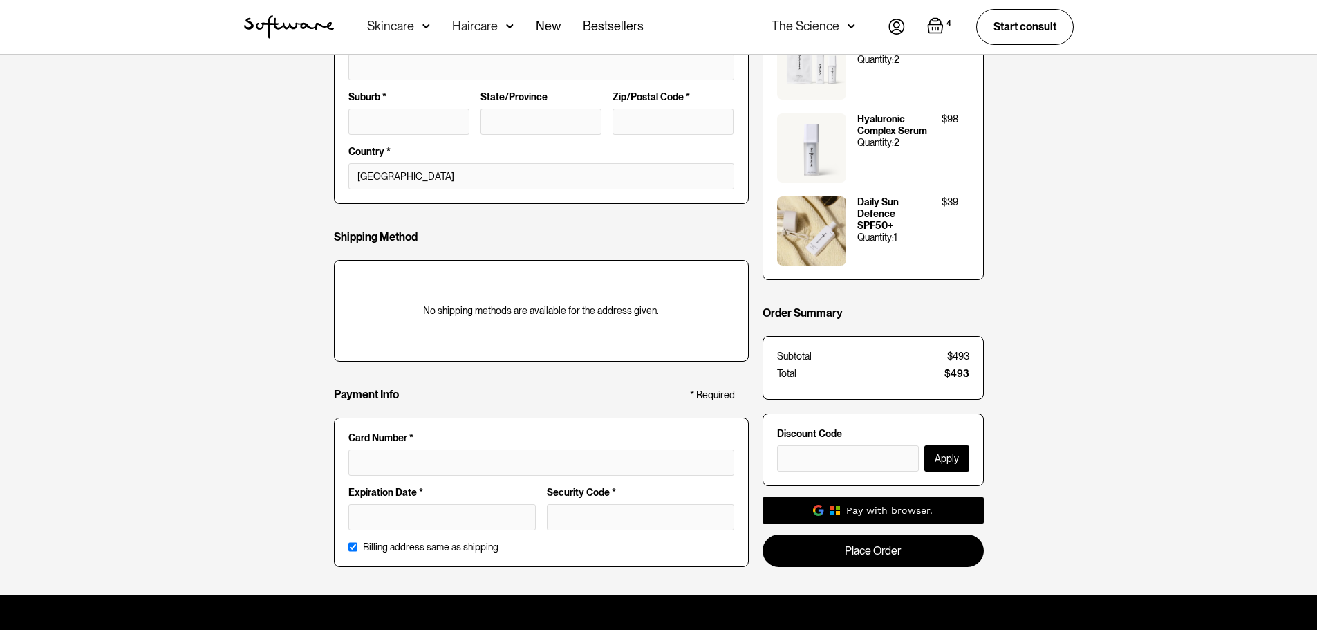
type input "0493126314"
click at [799, 461] on input "text" at bounding box center [848, 458] width 142 height 26
type input "EUCSTAFF70"
click at [942, 456] on button "Apply" at bounding box center [946, 458] width 45 height 26
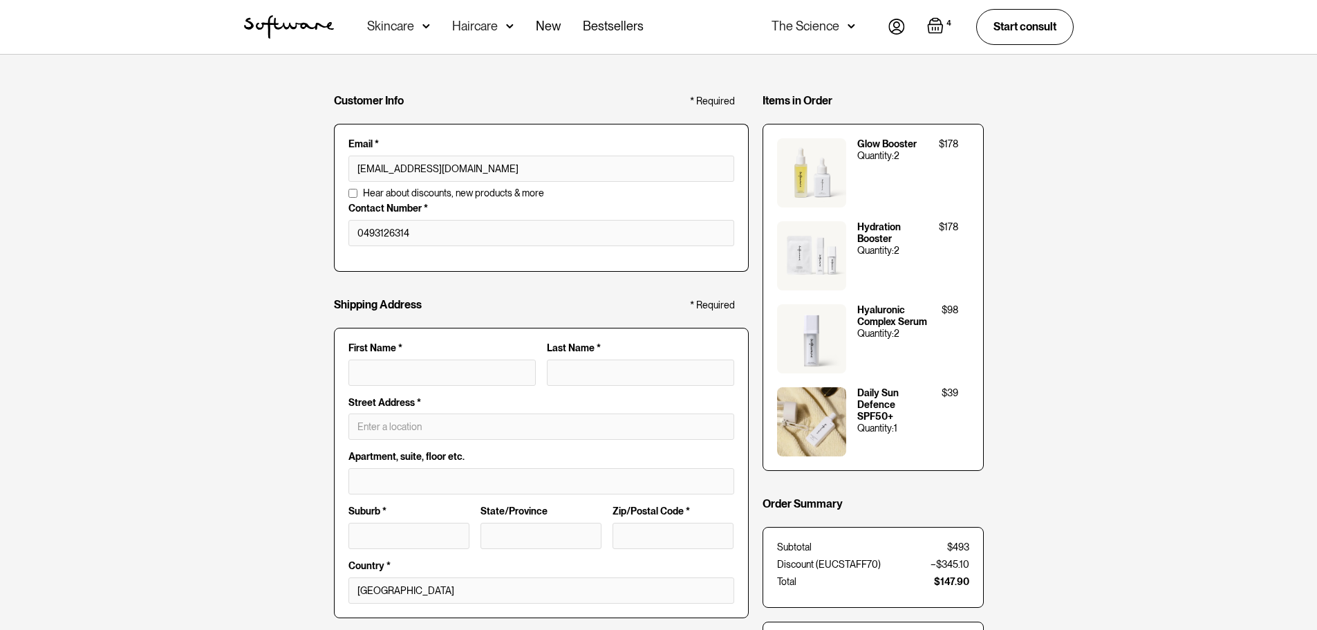
scroll to position [0, 0]
click at [427, 373] on input "First Name *" at bounding box center [441, 373] width 187 height 26
type input "J"
type input "JE"
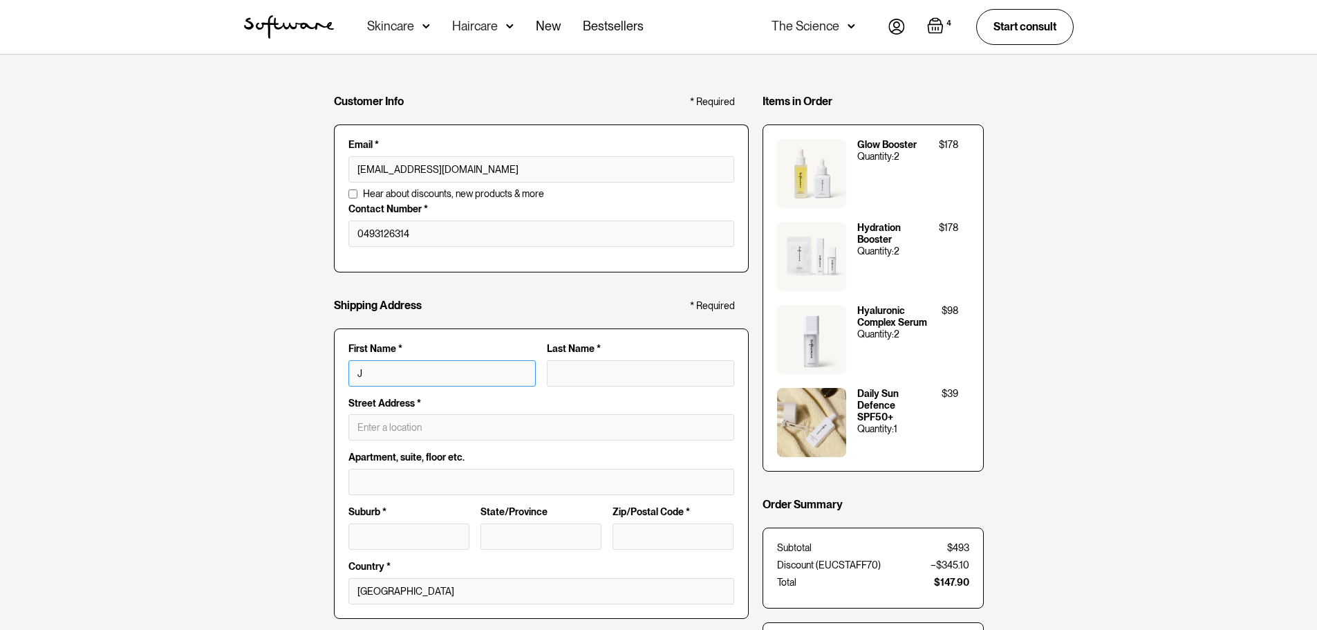
type input "JE"
type input "JEN"
type input "JENN"
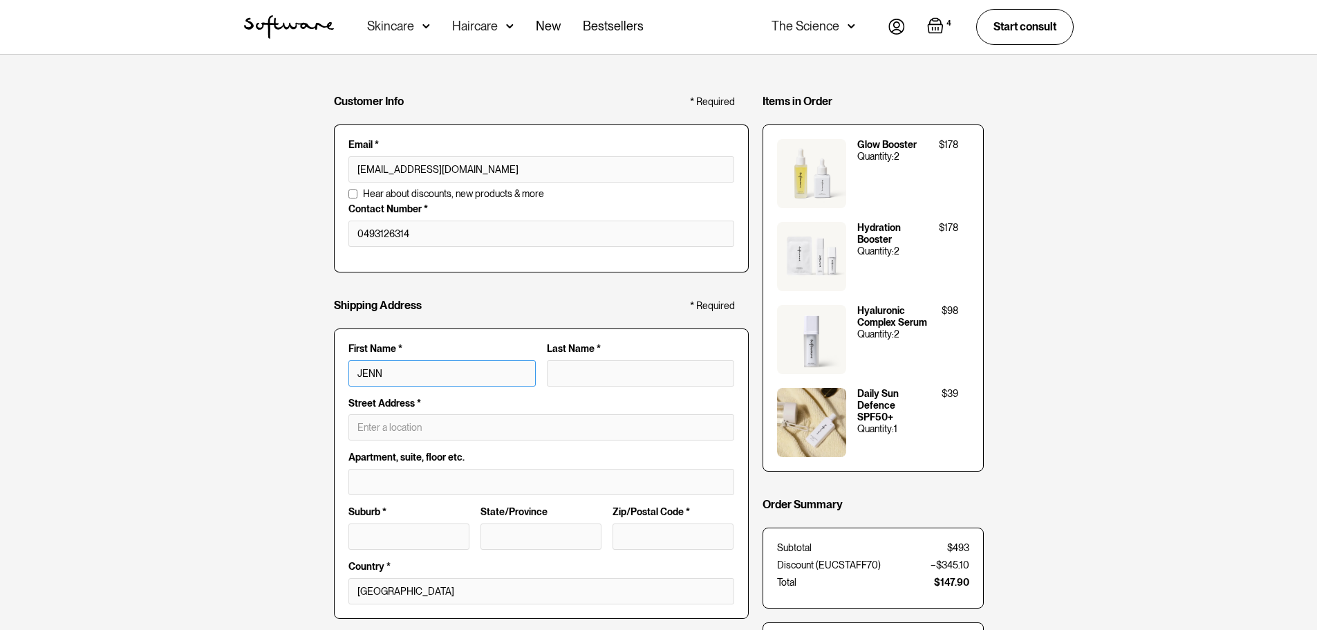
type input "JENNI"
type input "[PERSON_NAME]"
type input "JENNIFE"
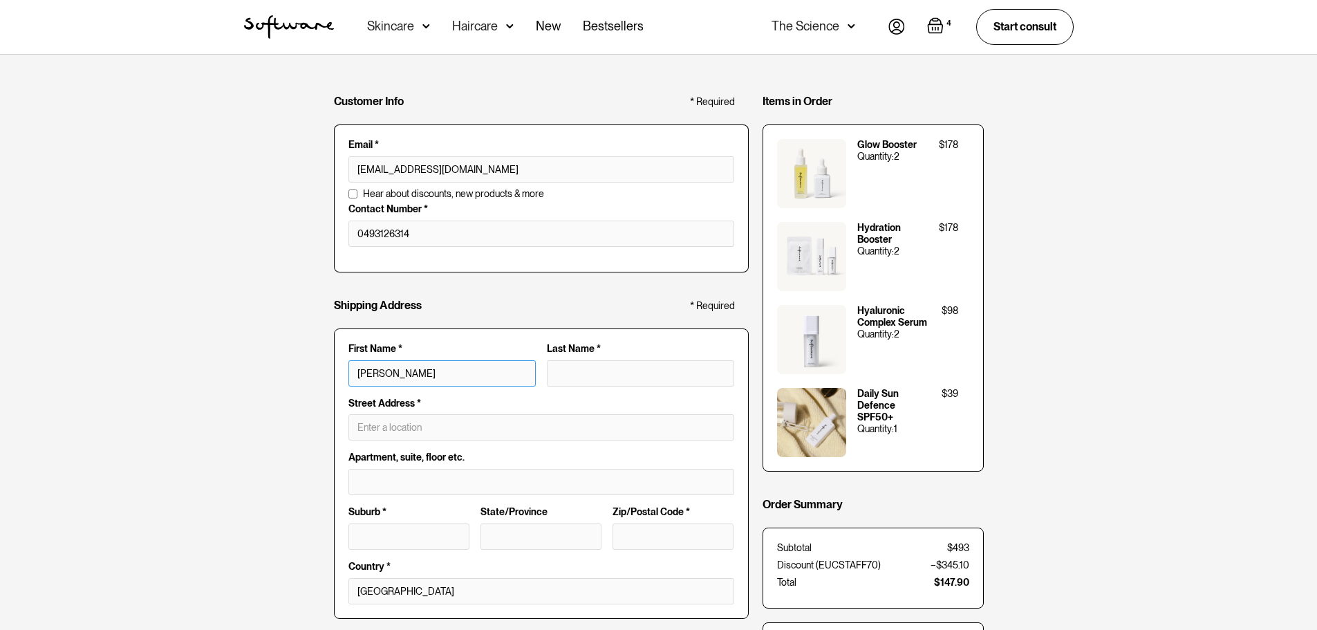
type input "JENNIFE"
type input "JENNIFER"
type input "JENNIFE"
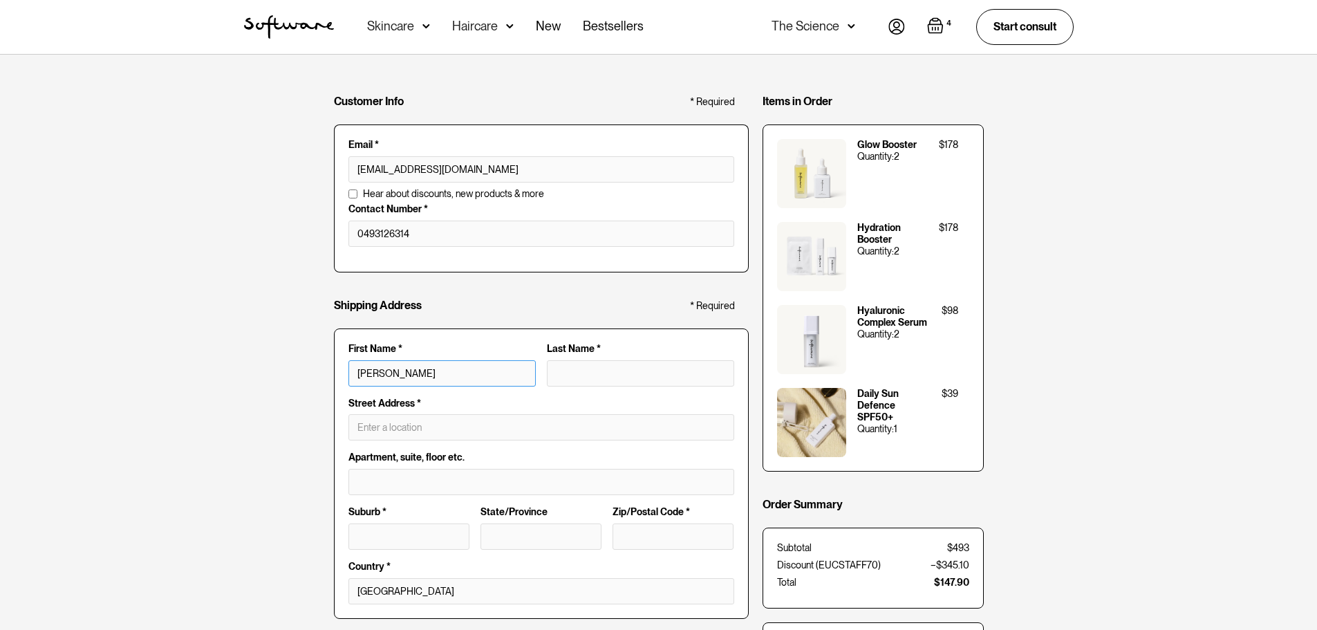
type input "JENNIF"
type input "JENNI"
type input "JENN"
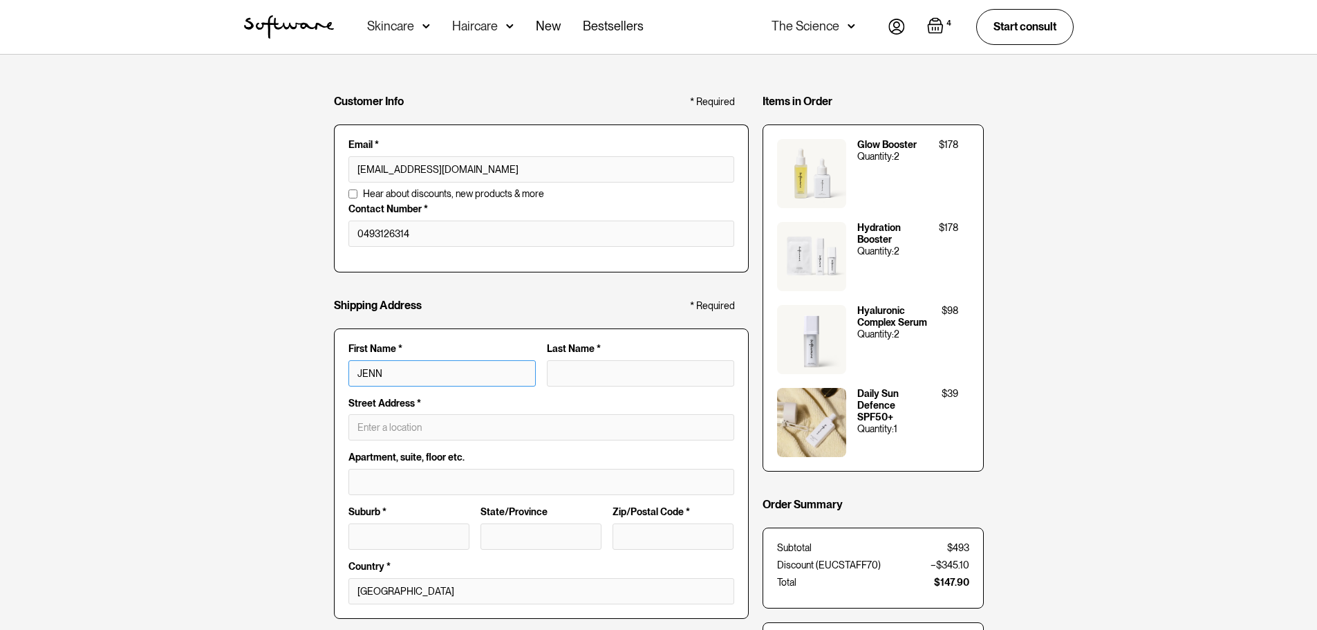
type input "JENN"
type input "JEN"
type input "JE"
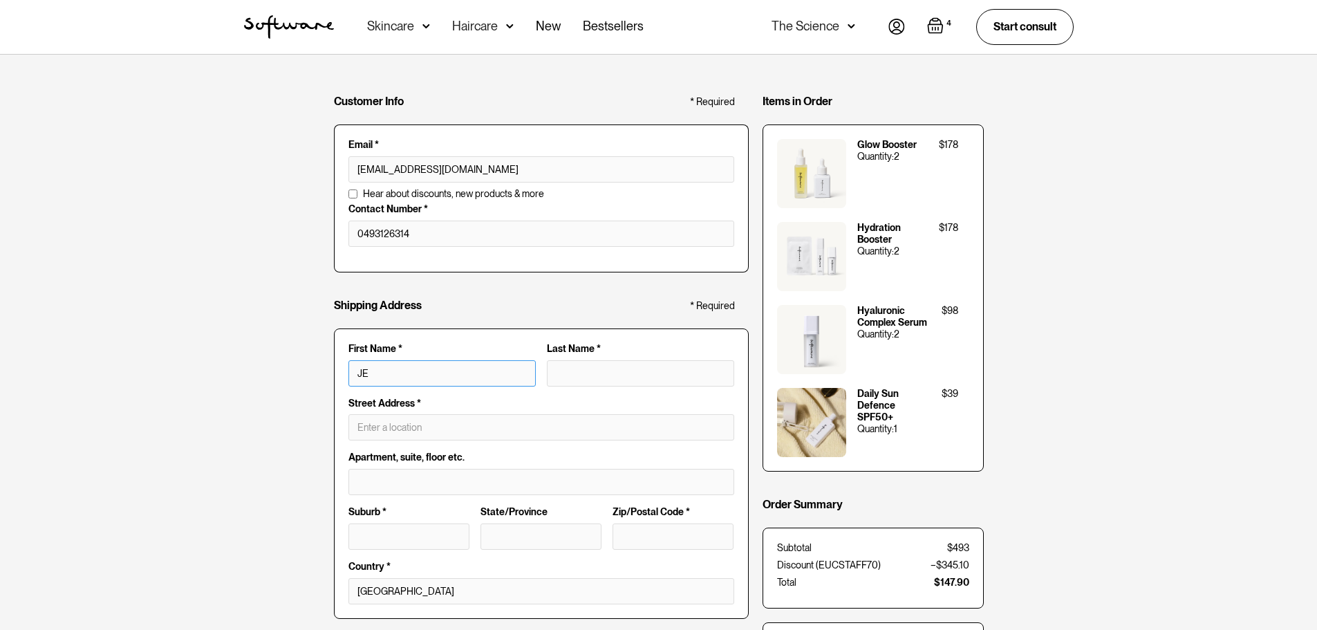
type input "J"
type input "Je"
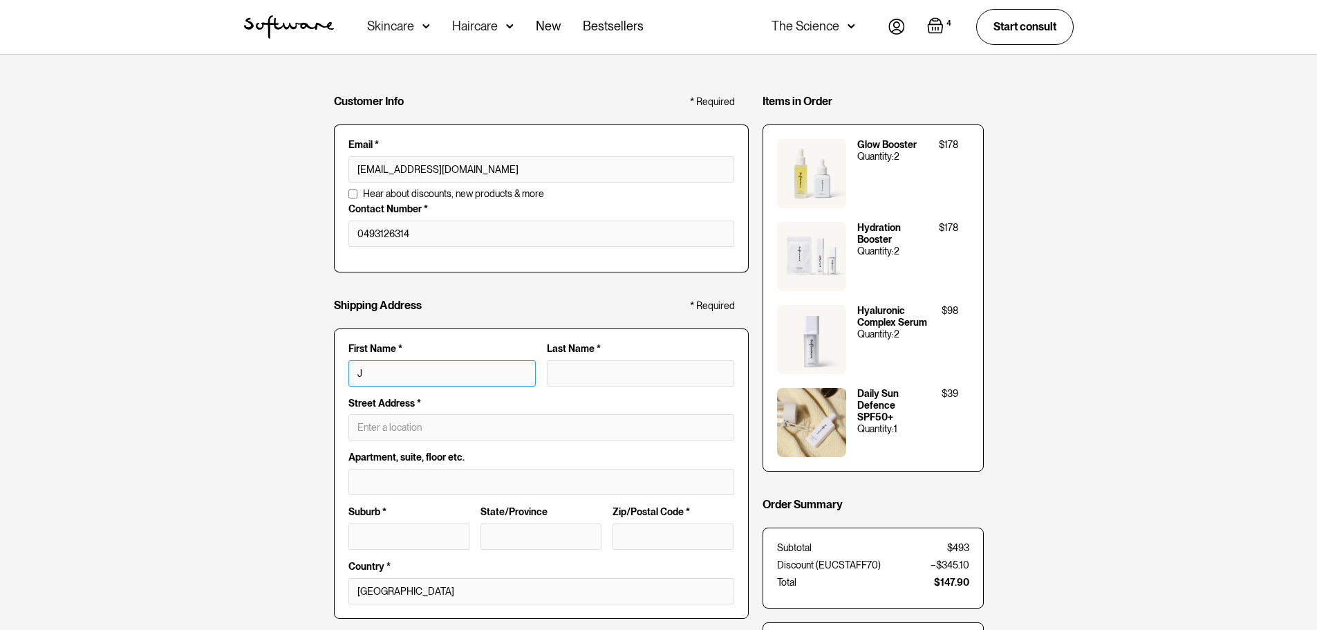
type input "Je"
type input "Jen"
type input "Jenn"
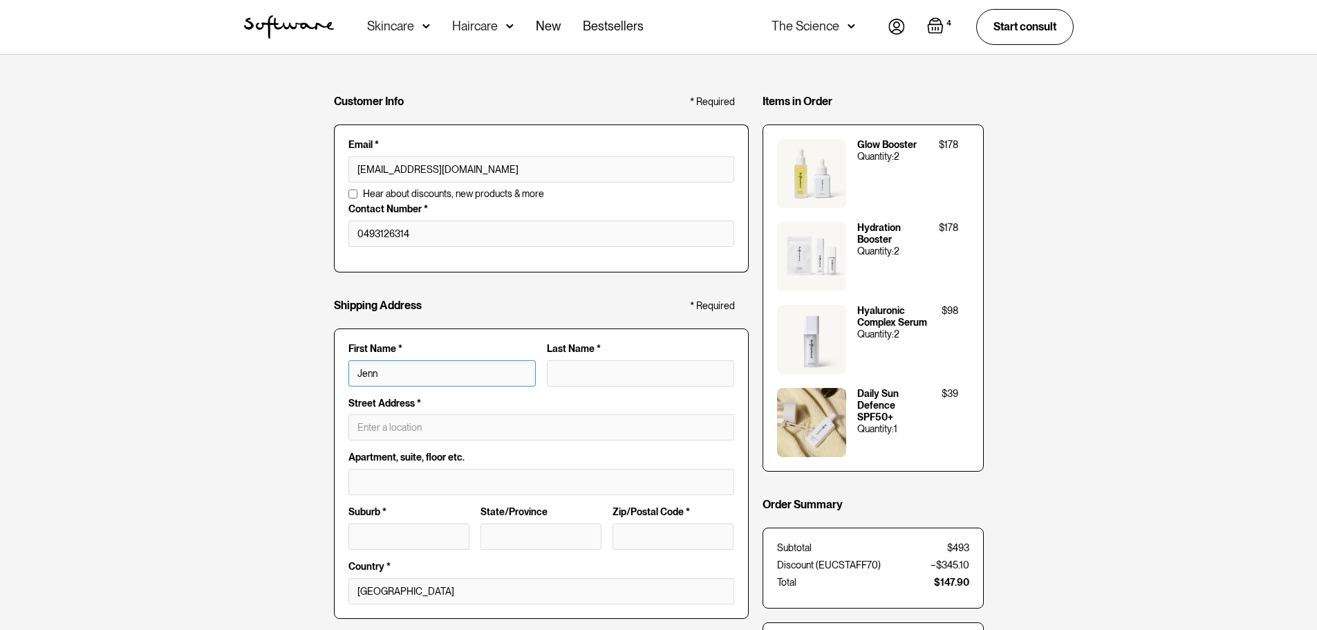
type input "Jenni"
type input "Jennif"
type input "Jennife"
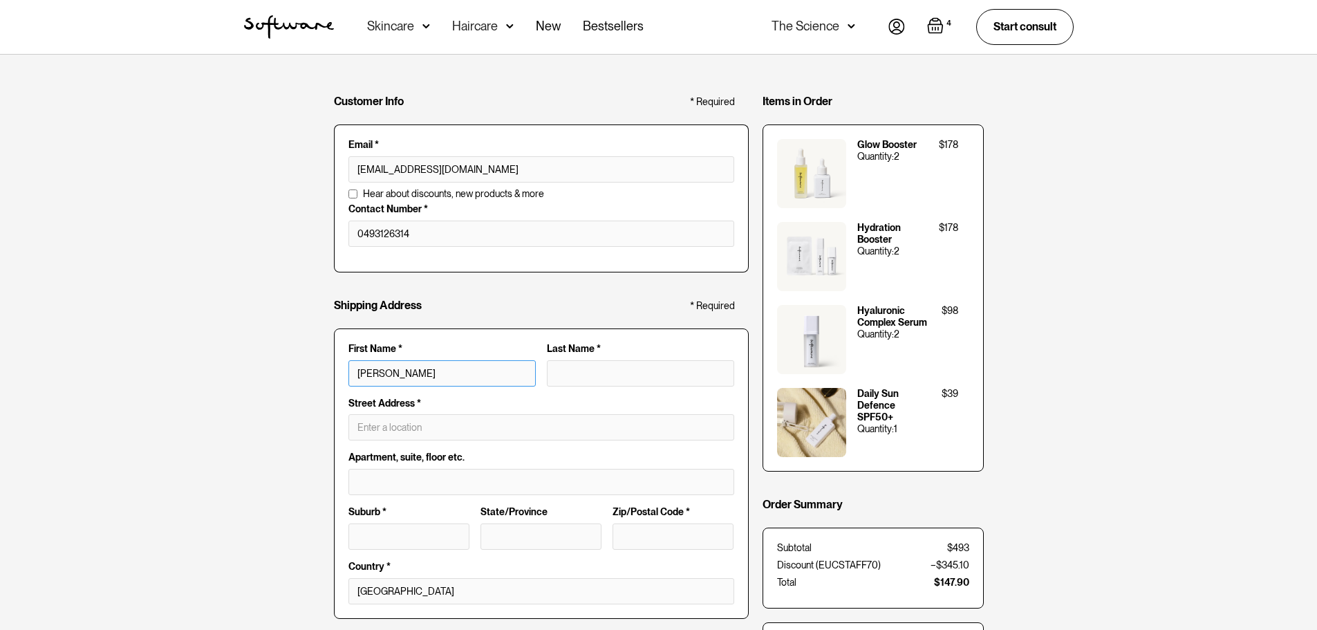
type input "Jennife"
type input "Jennifer"
click at [611, 368] on input "Last Name *" at bounding box center [640, 373] width 187 height 26
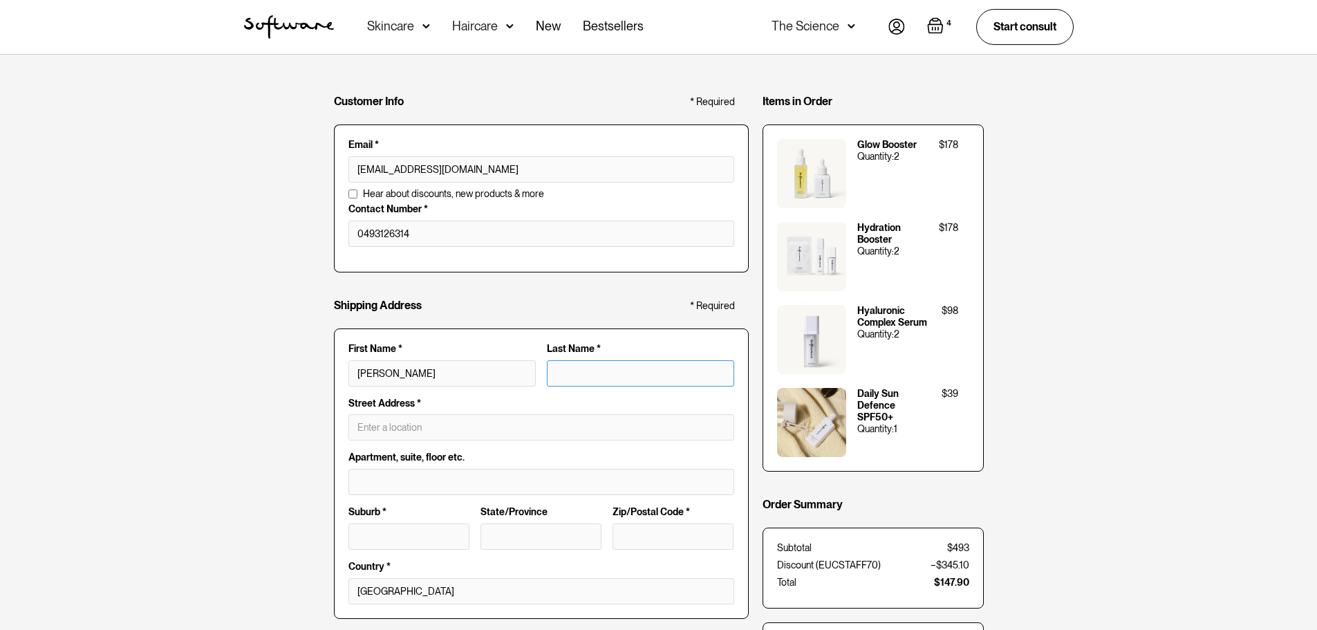
type input "D"
type input "Jennifer D"
type input "Da"
type input "Jennifer Da"
type input "Dav"
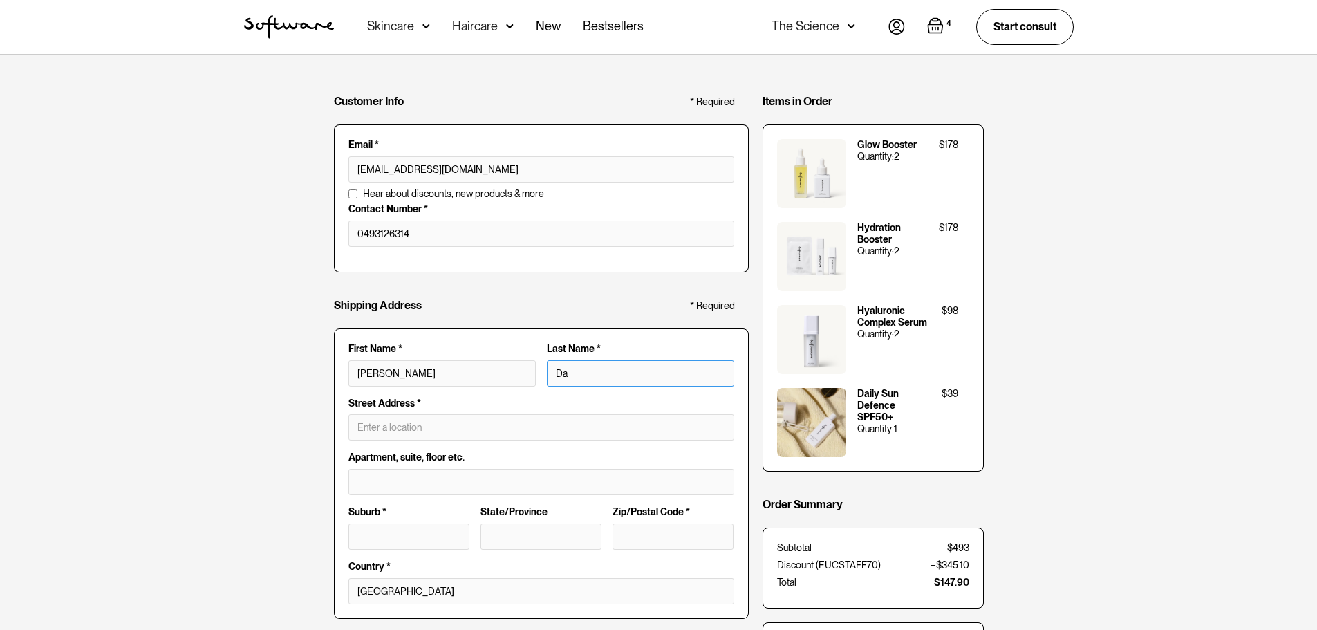
type input "Jennifer Dav"
type input "Davi"
type input "Jennifer Davi"
type input "Davie"
type input "Jennifer Davie"
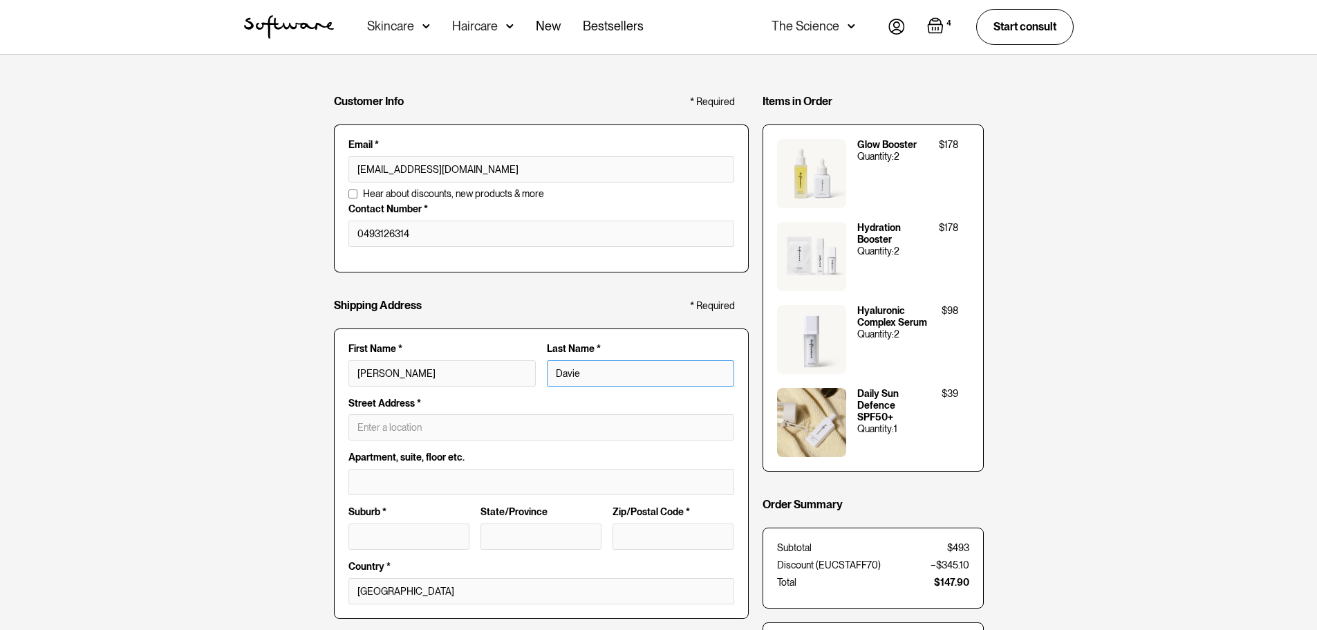
type input "Davies"
type input "[PERSON_NAME]"
type input "Davies"
click at [389, 424] on input "text" at bounding box center [541, 427] width 386 height 26
type input "[STREET_ADDRESS][PERSON_NAME]"
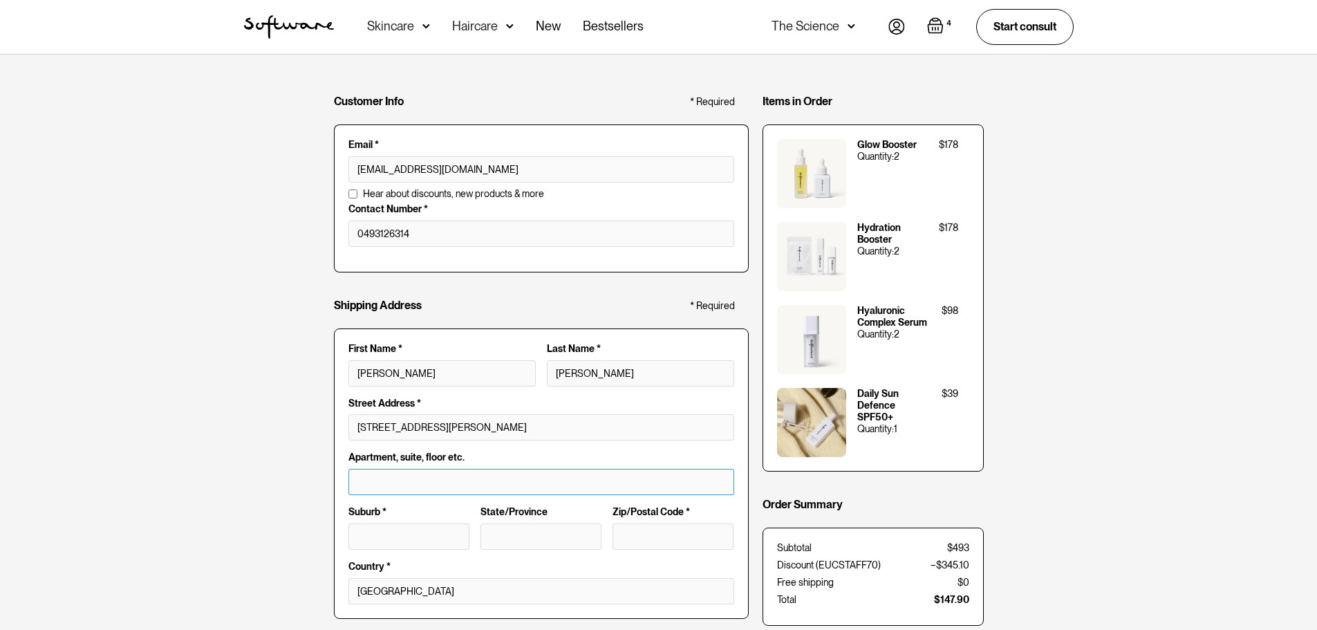
type input "Balgowlah"
type input "[GEOGRAPHIC_DATA]"
type input "2093"
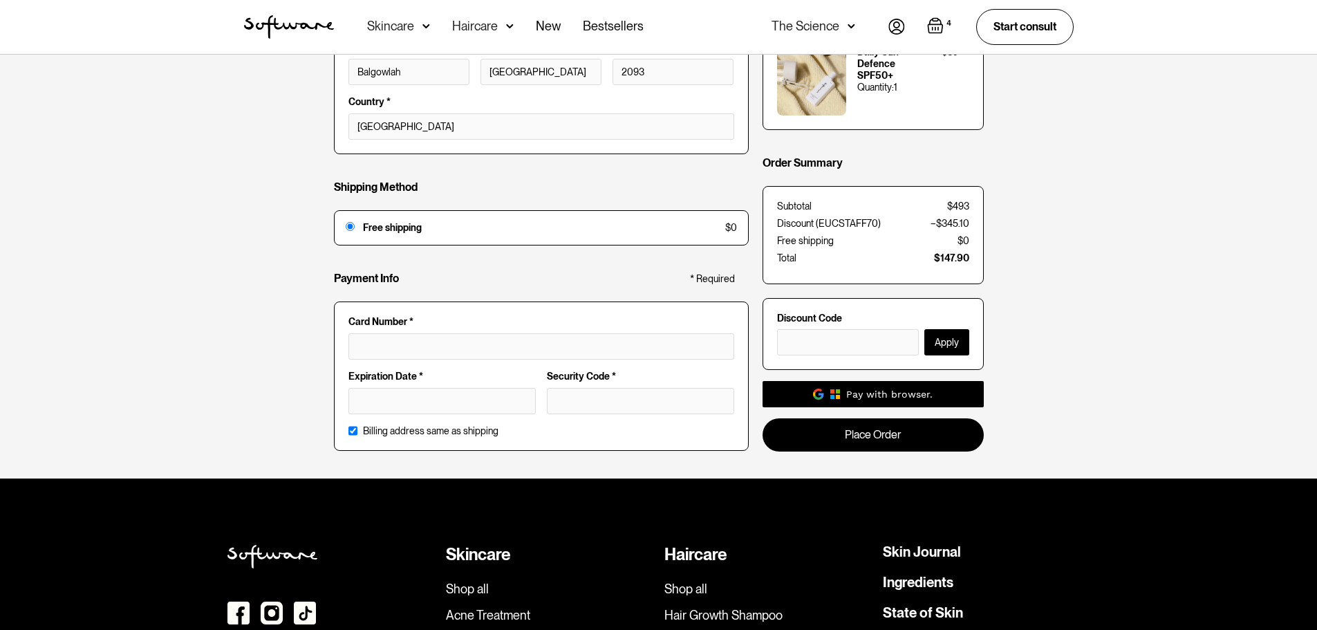
scroll to position [484, 0]
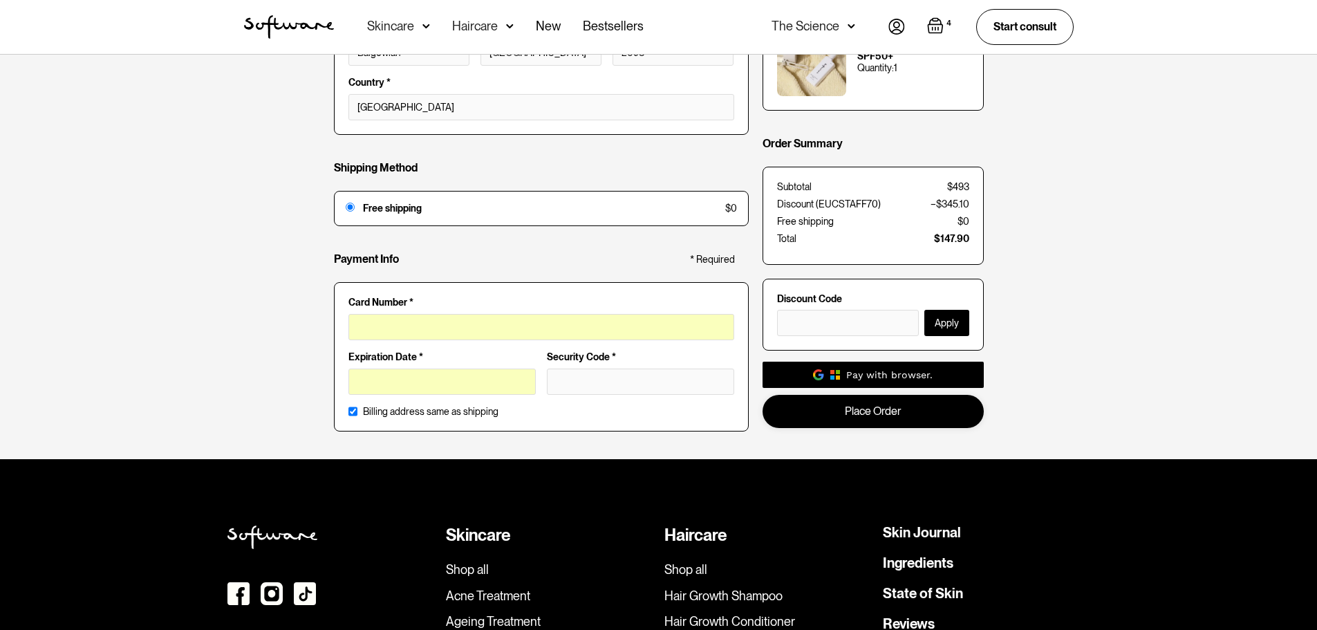
click at [832, 413] on link "Place Order" at bounding box center [873, 411] width 221 height 32
